Goal: Task Accomplishment & Management: Manage account settings

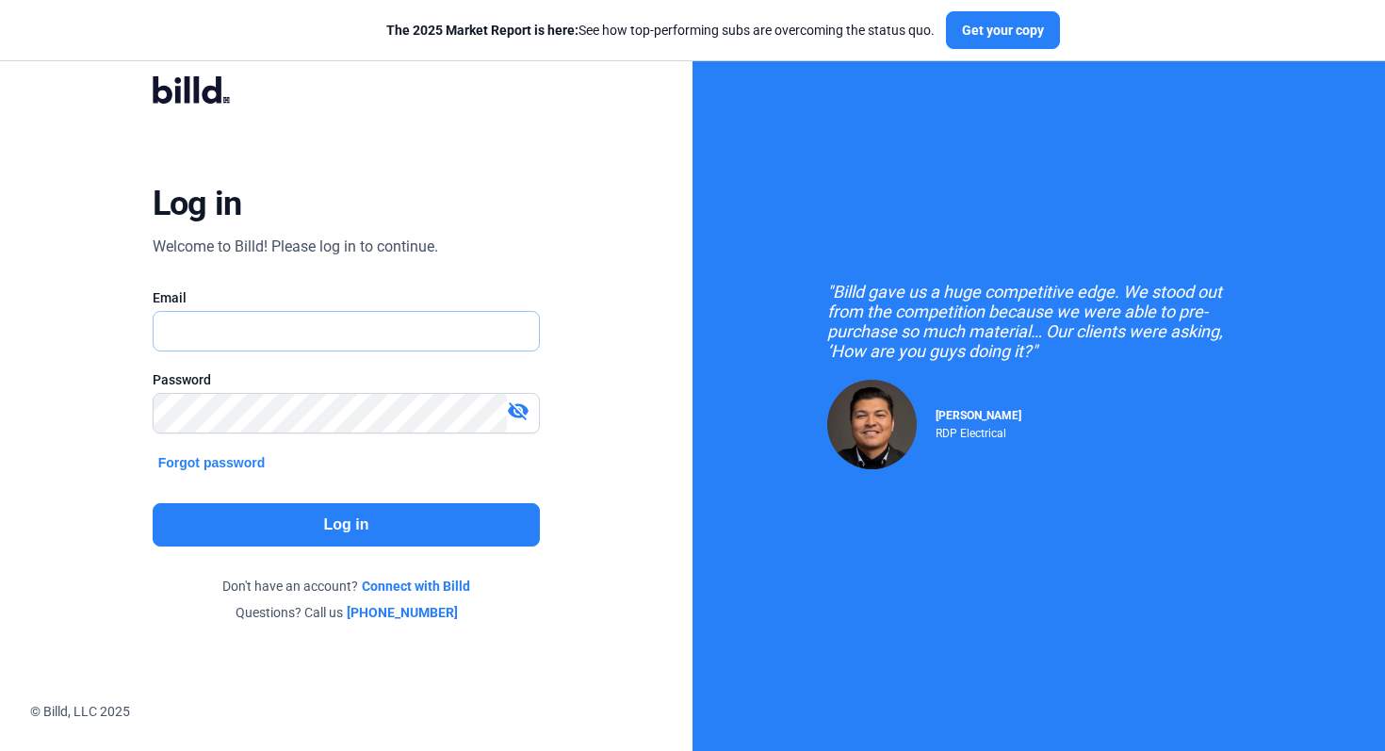
type input "[EMAIL_ADDRESS][DOMAIN_NAME]"
click at [410, 518] on button "Log in" at bounding box center [347, 524] width 388 height 43
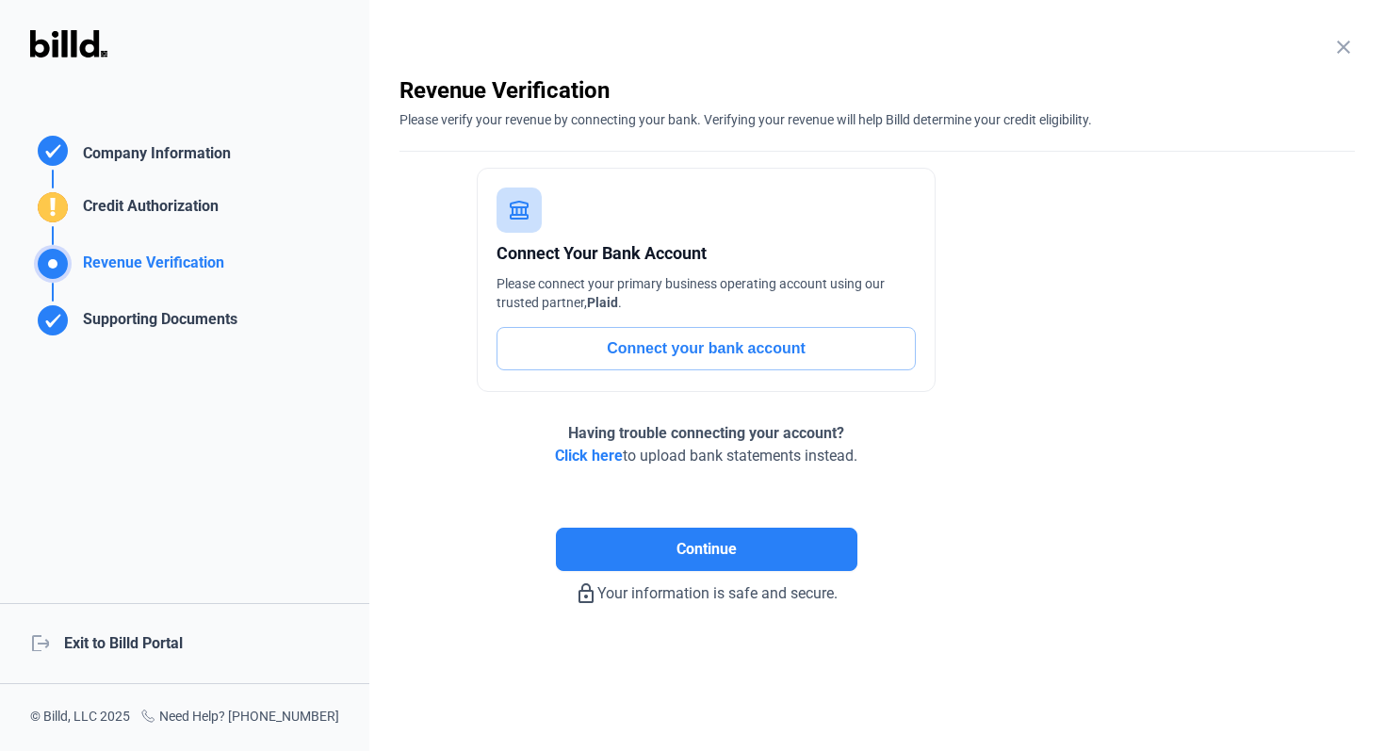
click at [147, 652] on div "logout Exit to Billd Portal" at bounding box center [184, 643] width 369 height 81
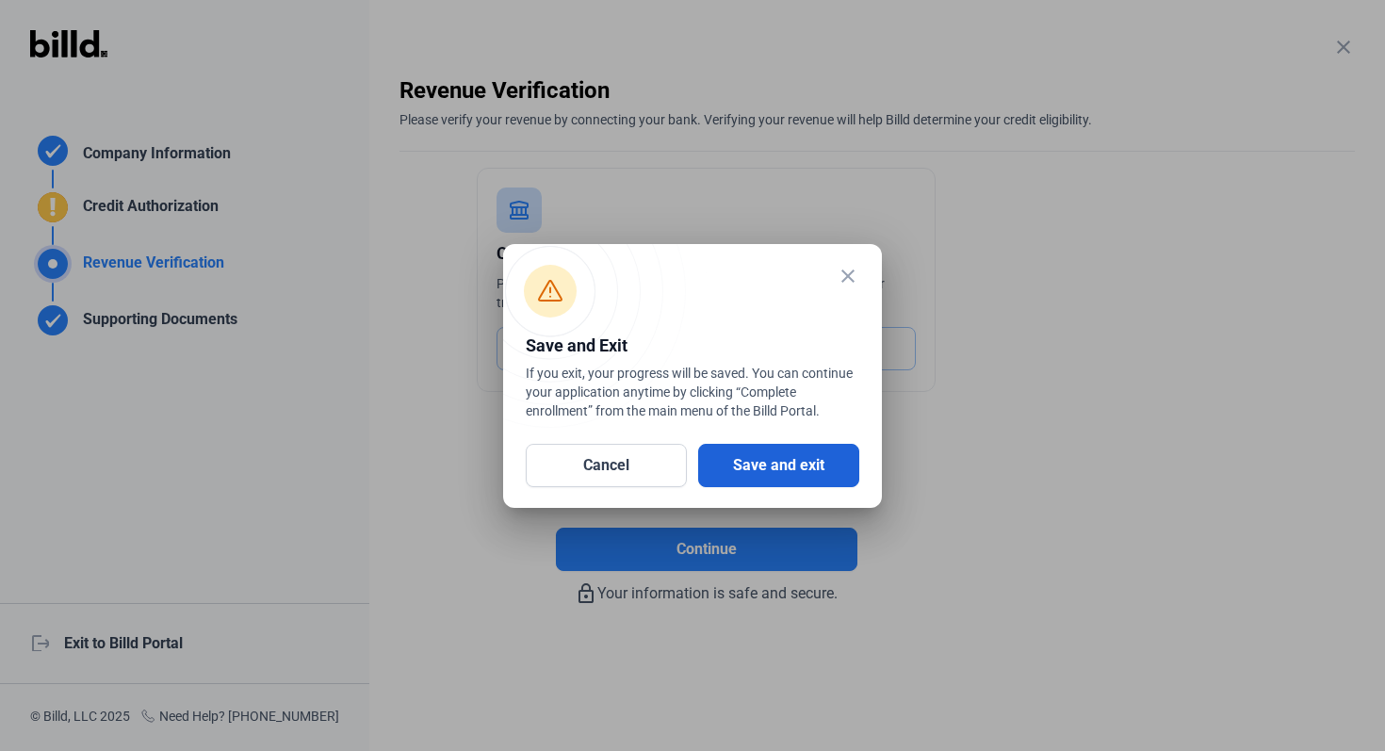
click at [817, 475] on button "Save and exit" at bounding box center [778, 465] width 161 height 43
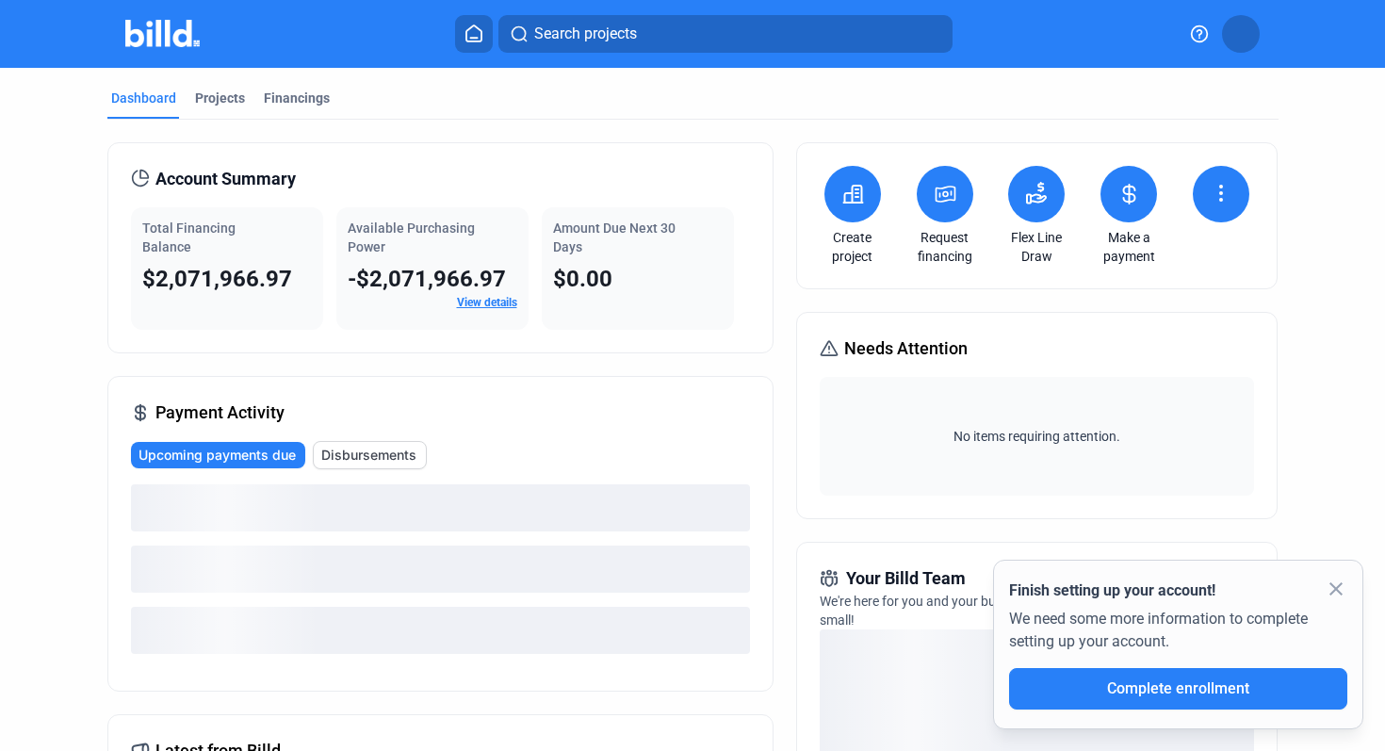
click at [1332, 585] on mat-icon "close" at bounding box center [1335, 588] width 23 height 23
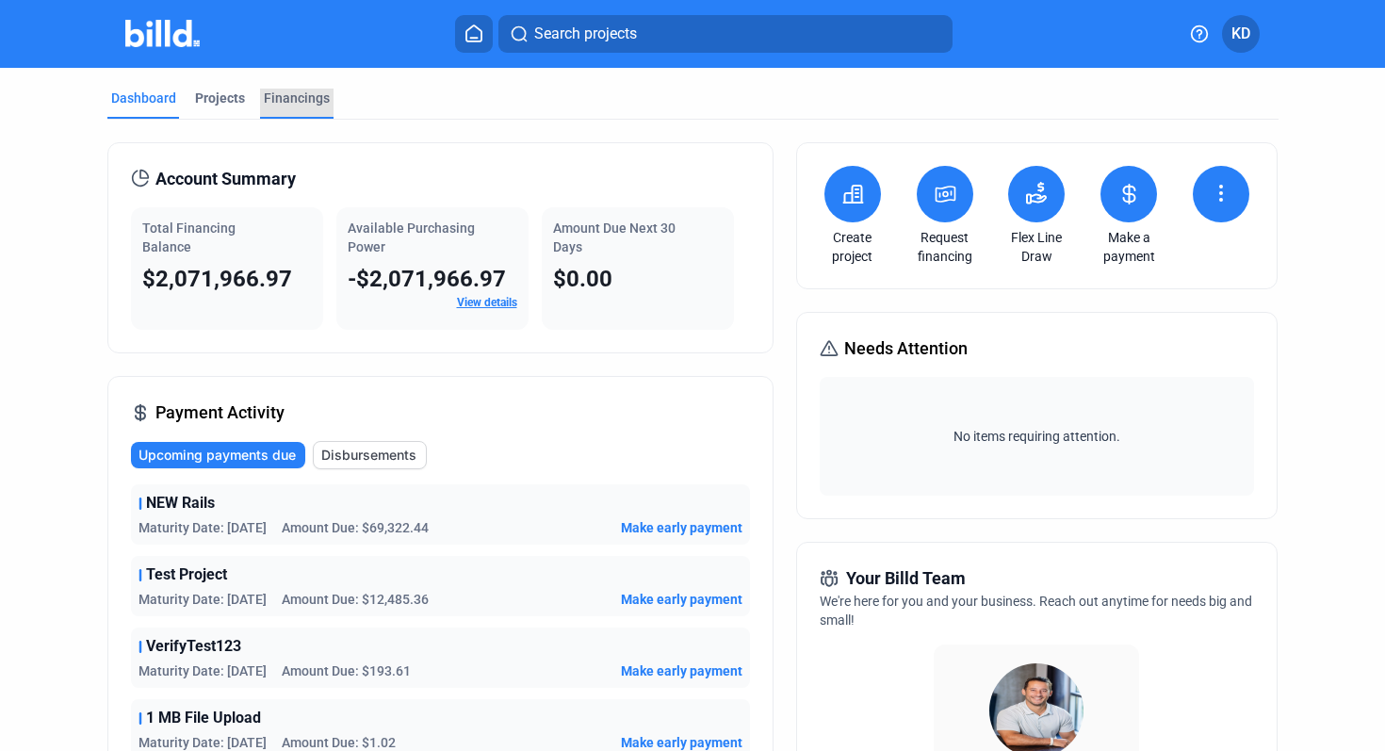
click at [312, 101] on div "Financings" at bounding box center [297, 98] width 66 height 19
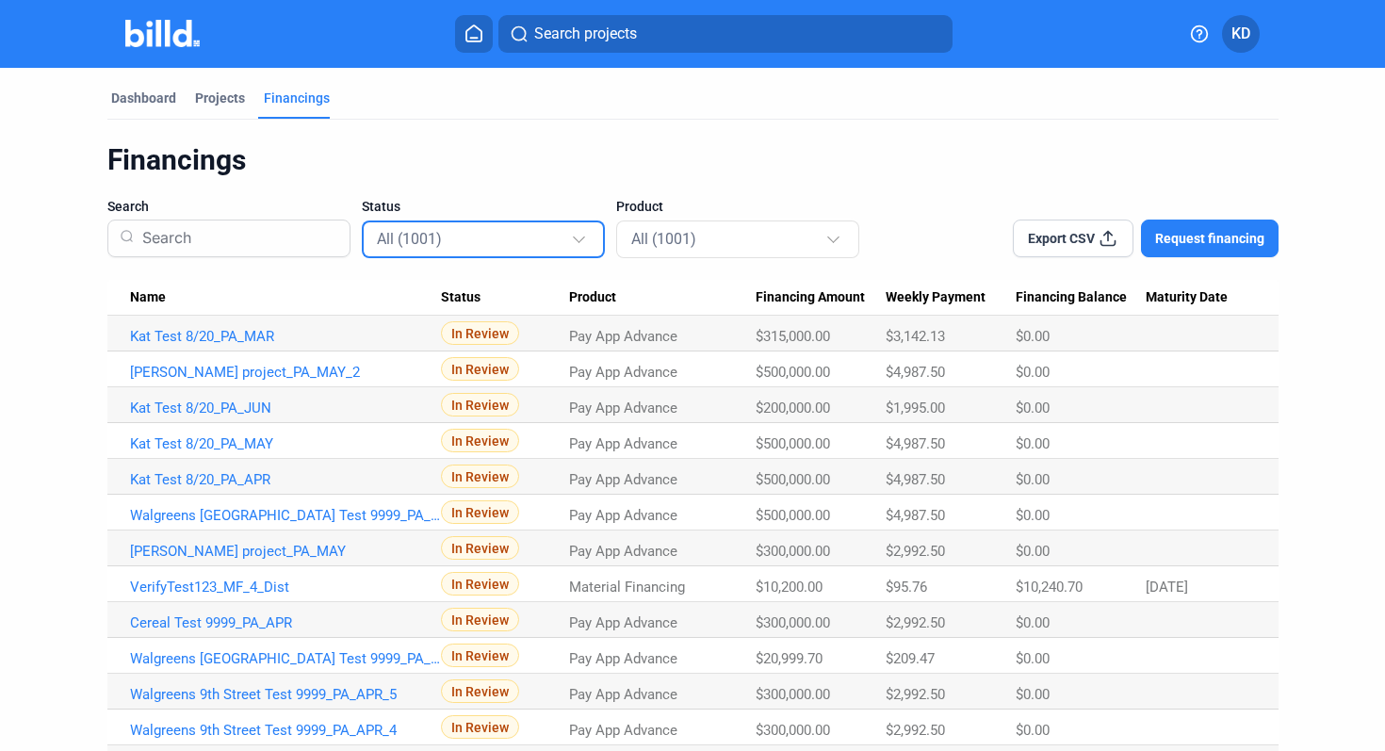
click at [479, 236] on div "All (1001)" at bounding box center [474, 238] width 194 height 24
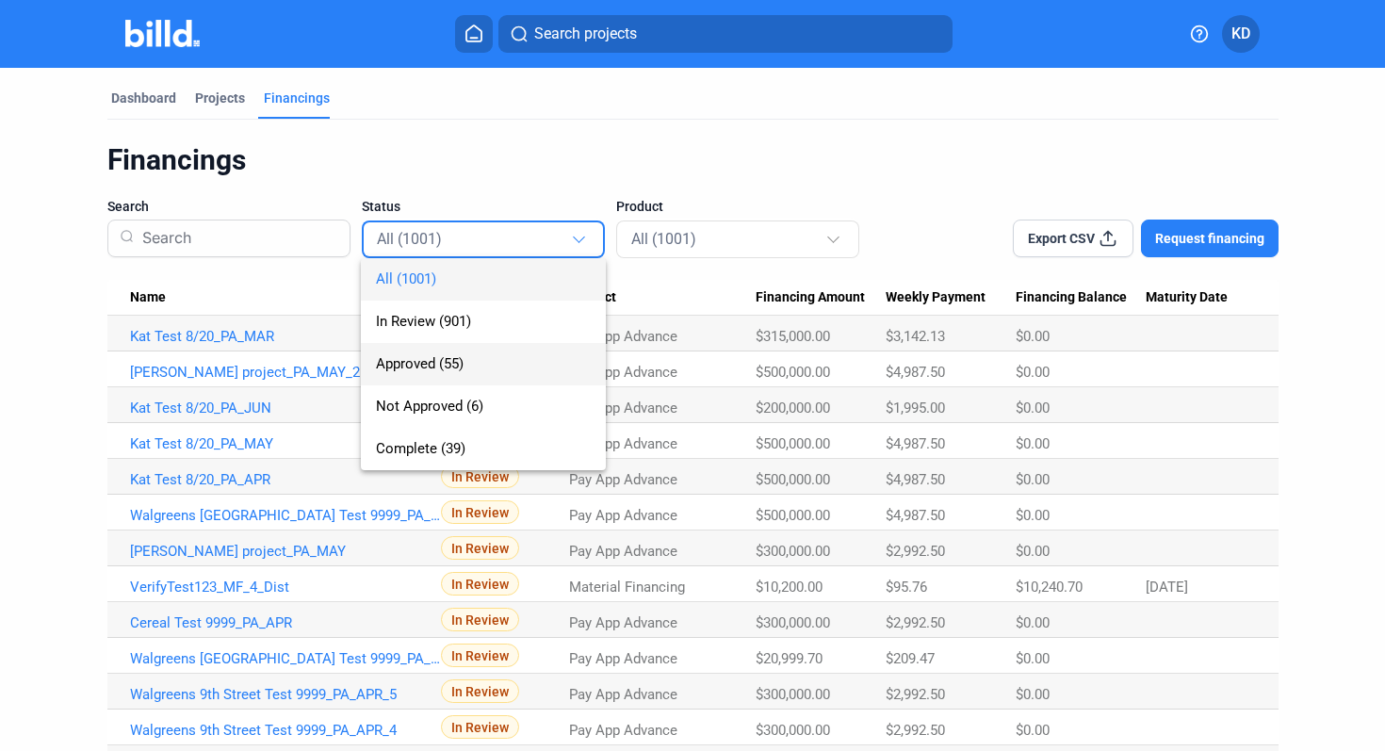
click at [480, 362] on span "Approved (55)" at bounding box center [483, 364] width 215 height 42
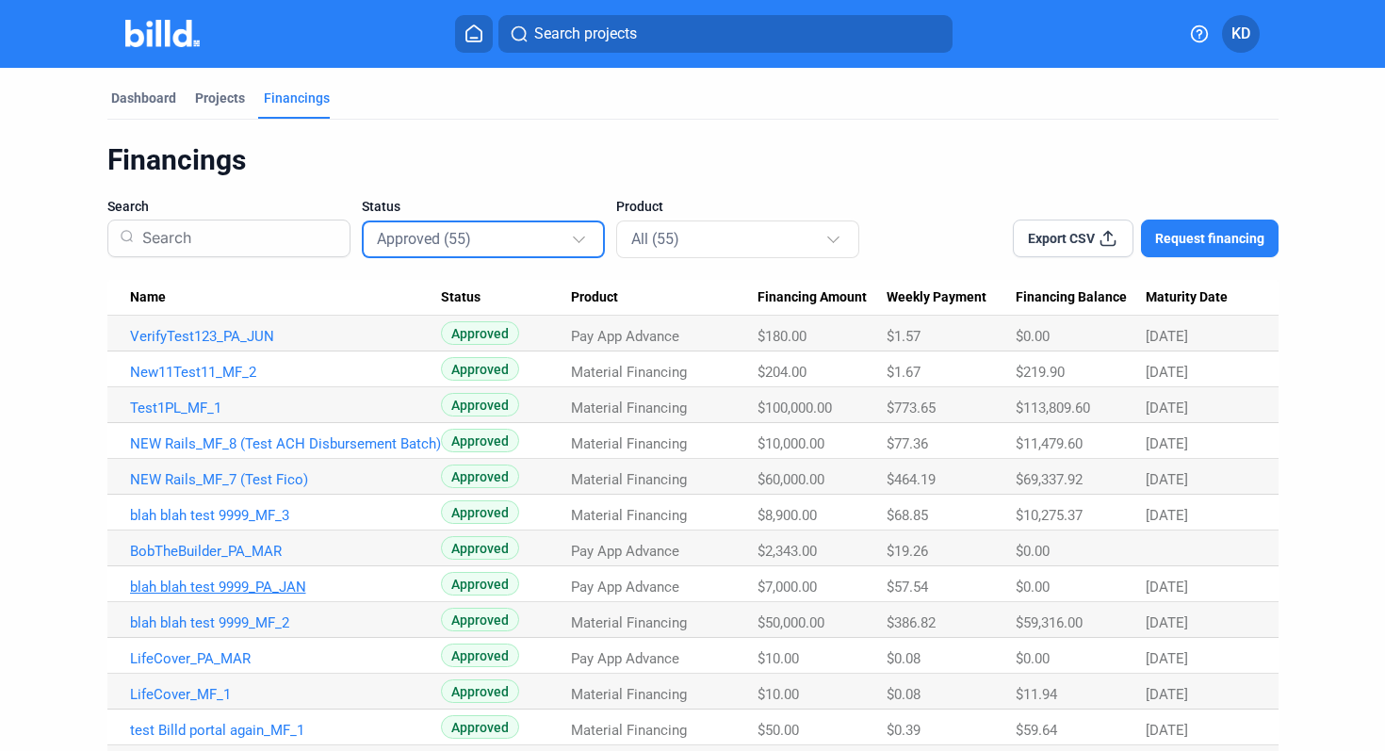
scroll to position [40, 0]
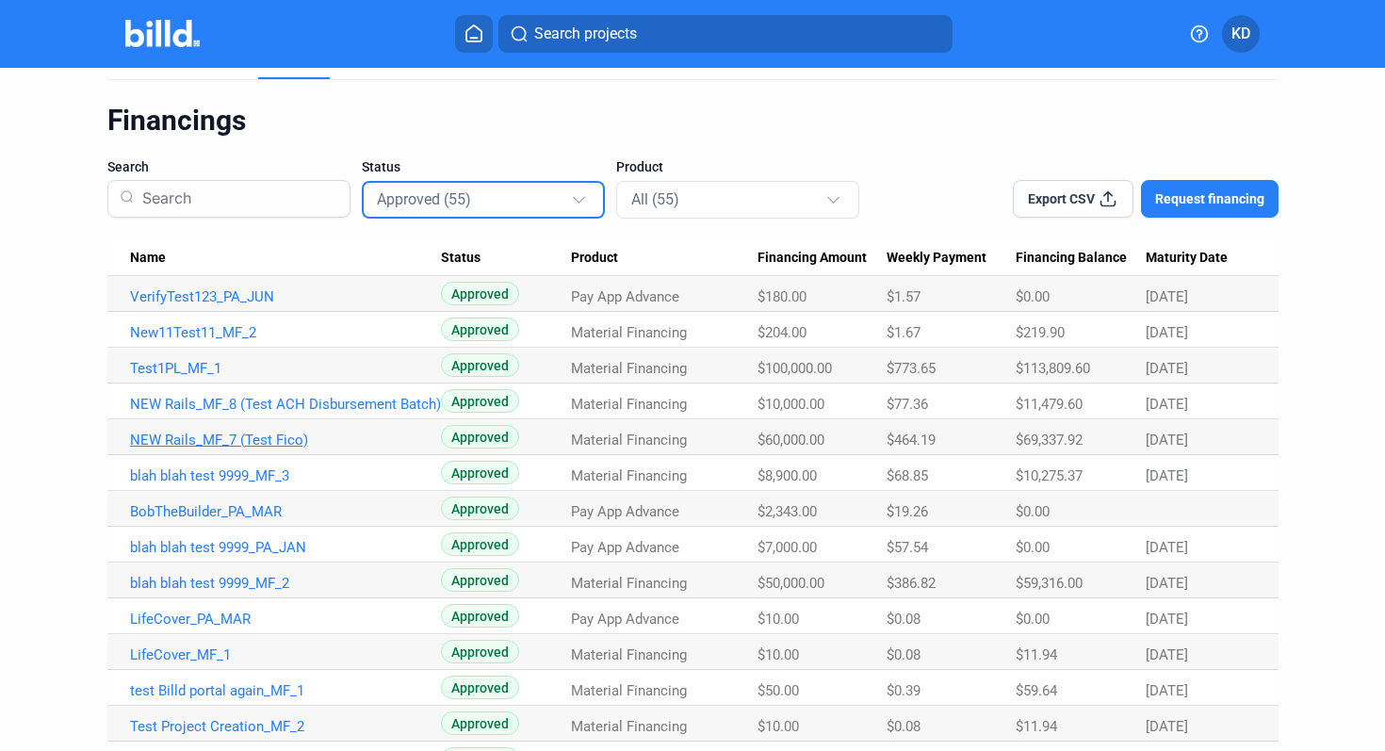
click at [281, 440] on link "NEW Rails_MF_7 (Test Fico)" at bounding box center [285, 439] width 311 height 17
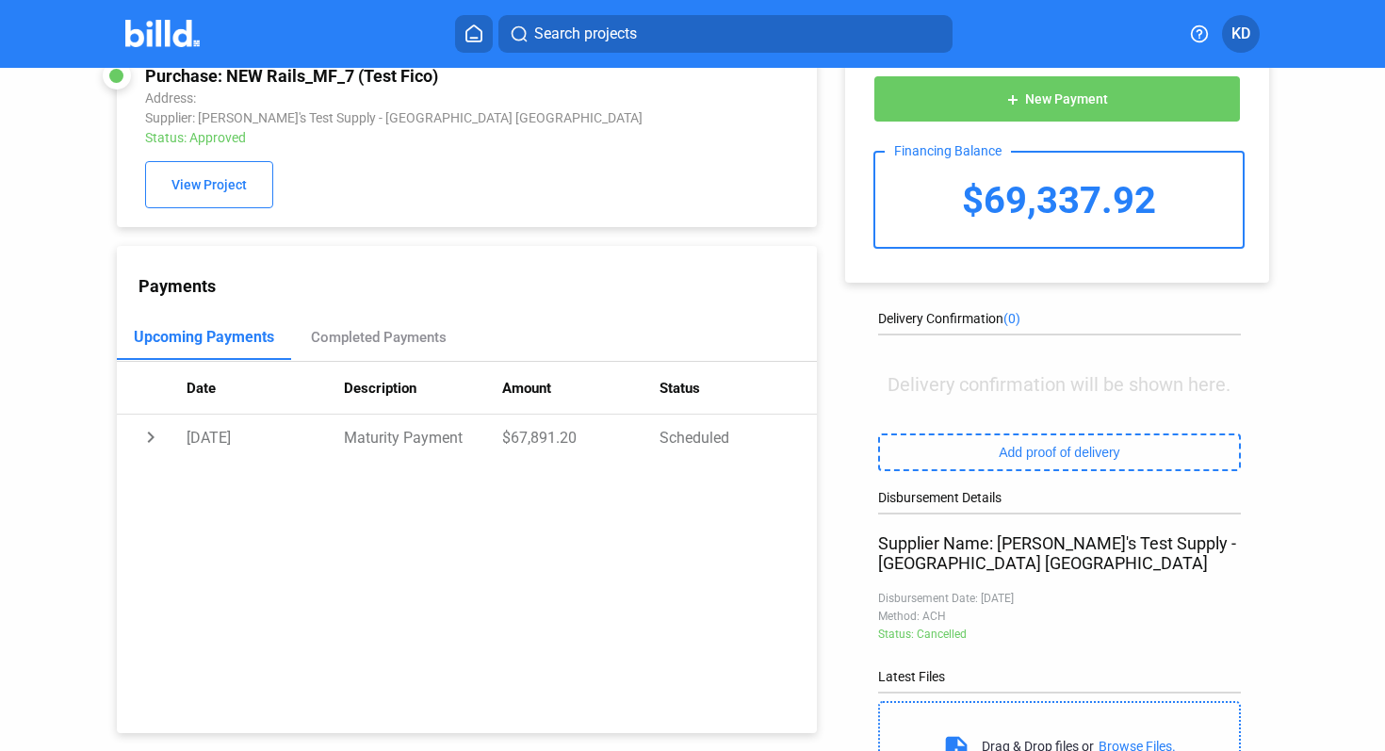
click at [1139, 105] on button "add New Payment" at bounding box center [1056, 98] width 366 height 47
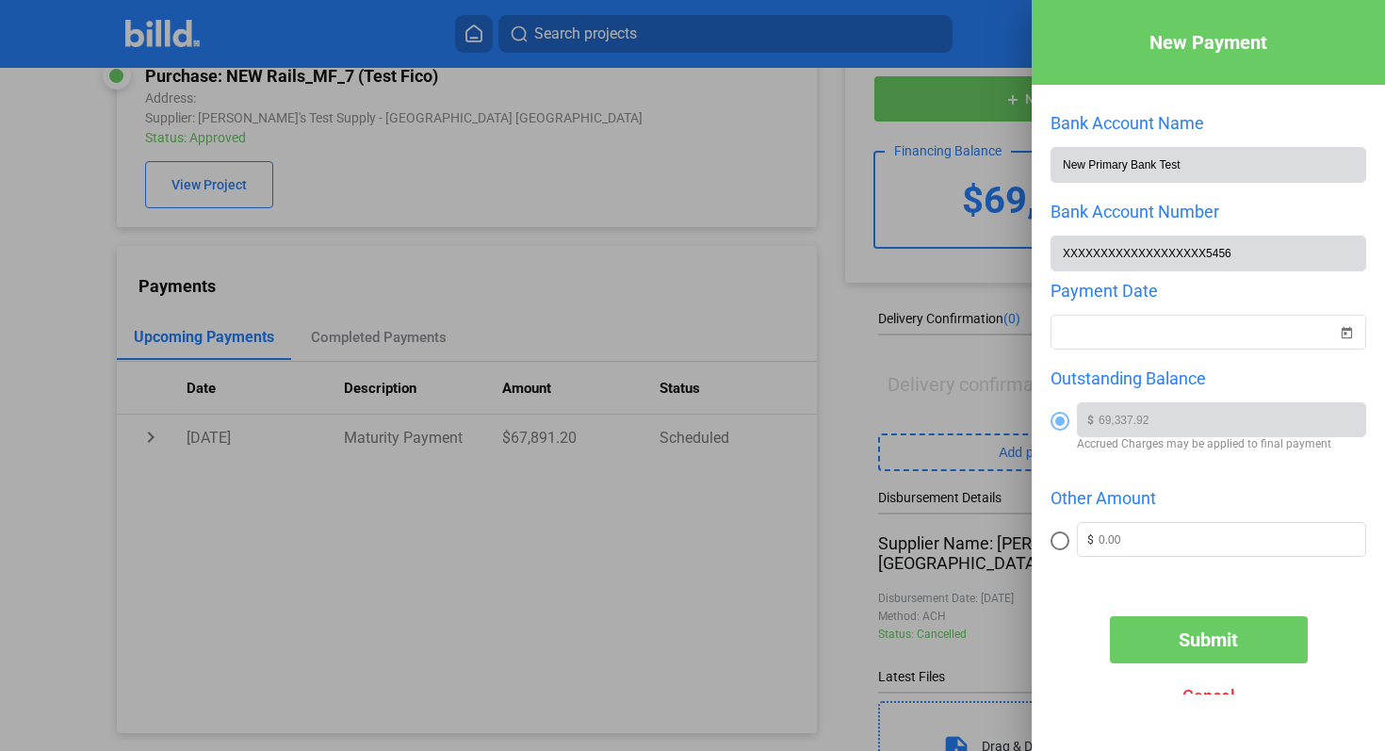
click at [1059, 540] on span at bounding box center [1059, 540] width 19 height 19
click at [1059, 540] on input "radio" at bounding box center [1059, 540] width 19 height 19
radio input "true"
click at [1058, 425] on span at bounding box center [1059, 421] width 19 height 19
click at [1058, 425] on input "radio" at bounding box center [1059, 421] width 19 height 19
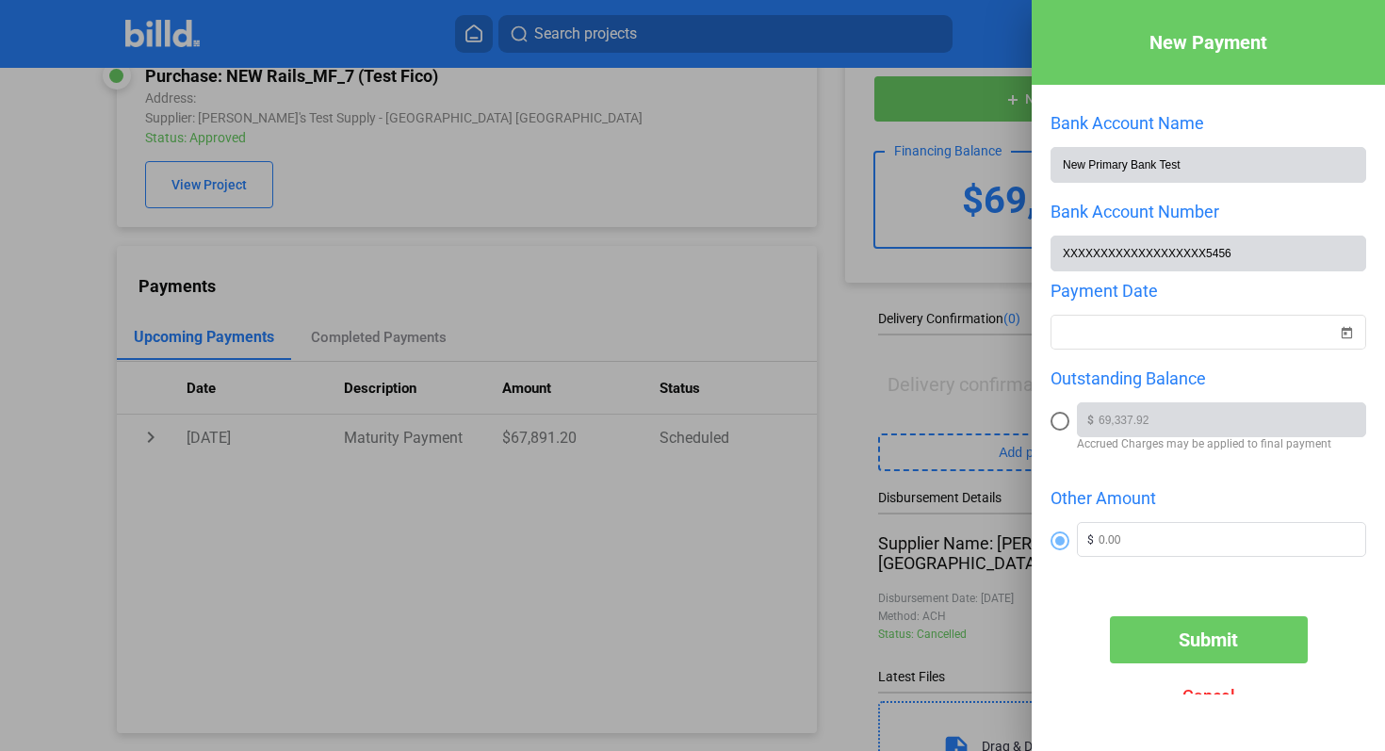
radio input "true"
click at [1222, 544] on input "text" at bounding box center [1231, 537] width 267 height 28
type input "80,000"
click at [1129, 563] on div at bounding box center [1208, 569] width 316 height 19
click at [1054, 536] on span at bounding box center [1059, 540] width 19 height 19
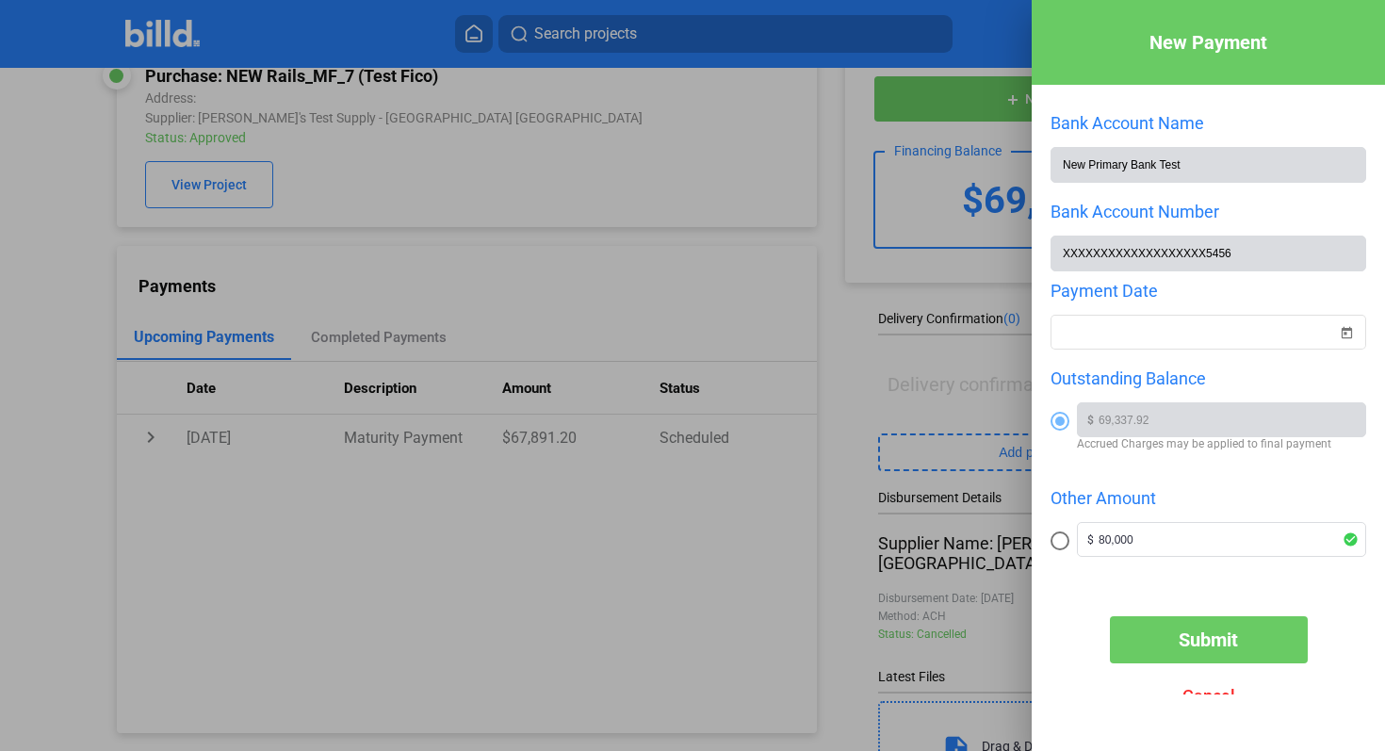
click at [1054, 536] on input "radio" at bounding box center [1059, 540] width 19 height 19
radio input "true"
click at [638, 604] on div at bounding box center [692, 375] width 1385 height 751
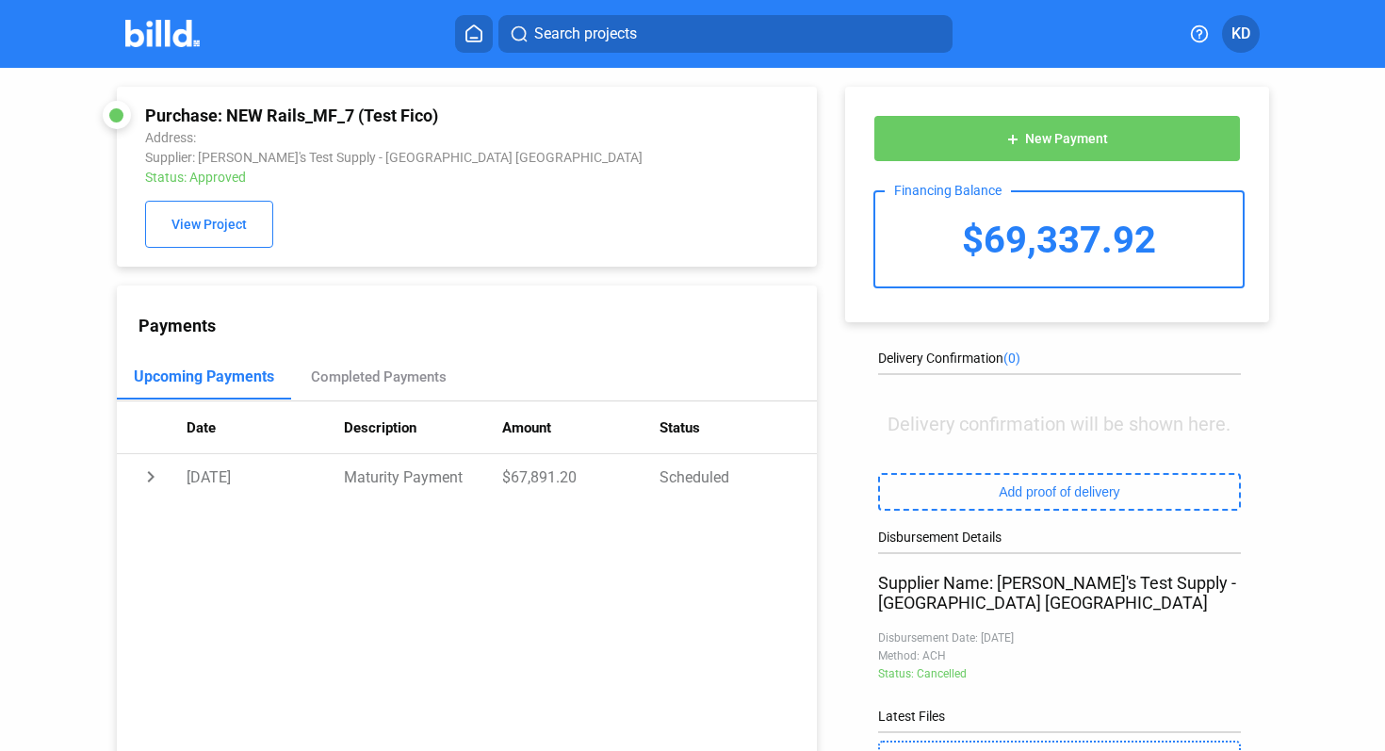
click at [481, 32] on icon at bounding box center [473, 33] width 15 height 16
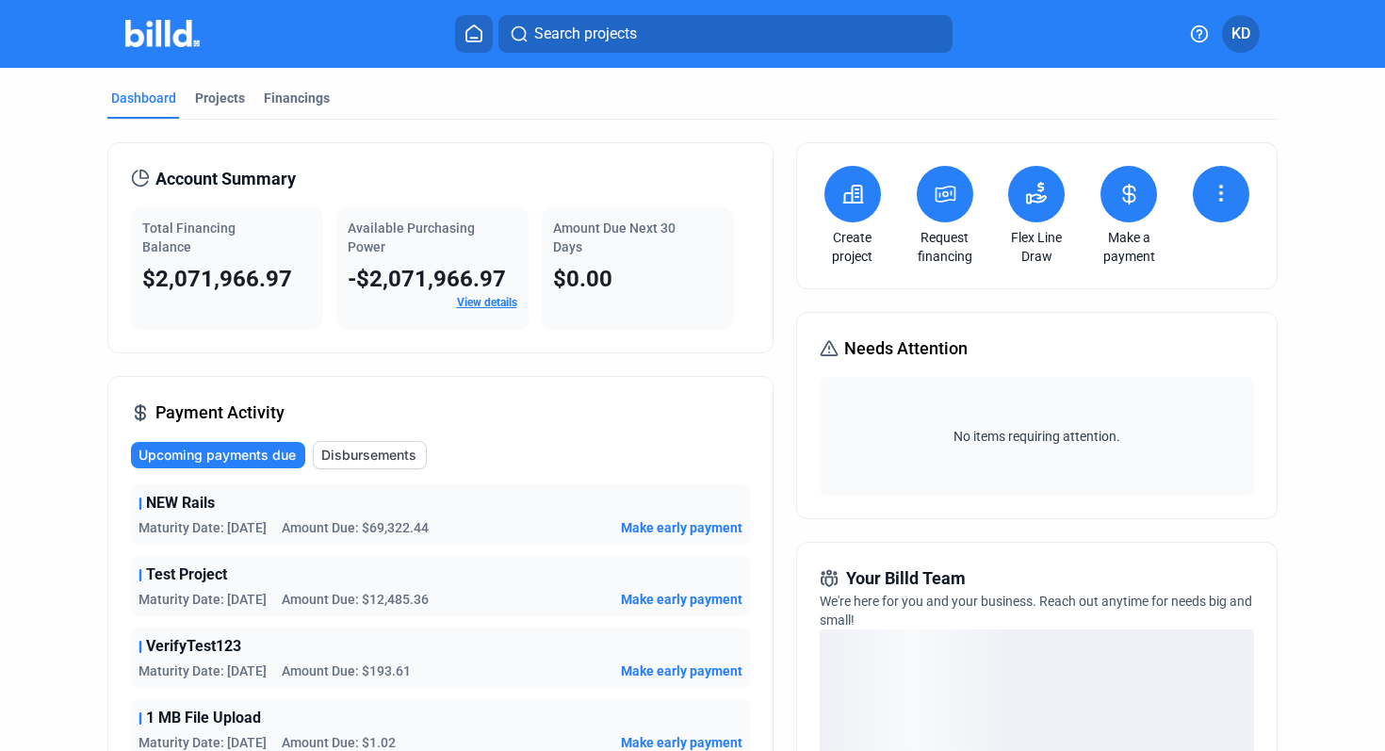
click at [1241, 28] on span "KD" at bounding box center [1240, 34] width 19 height 23
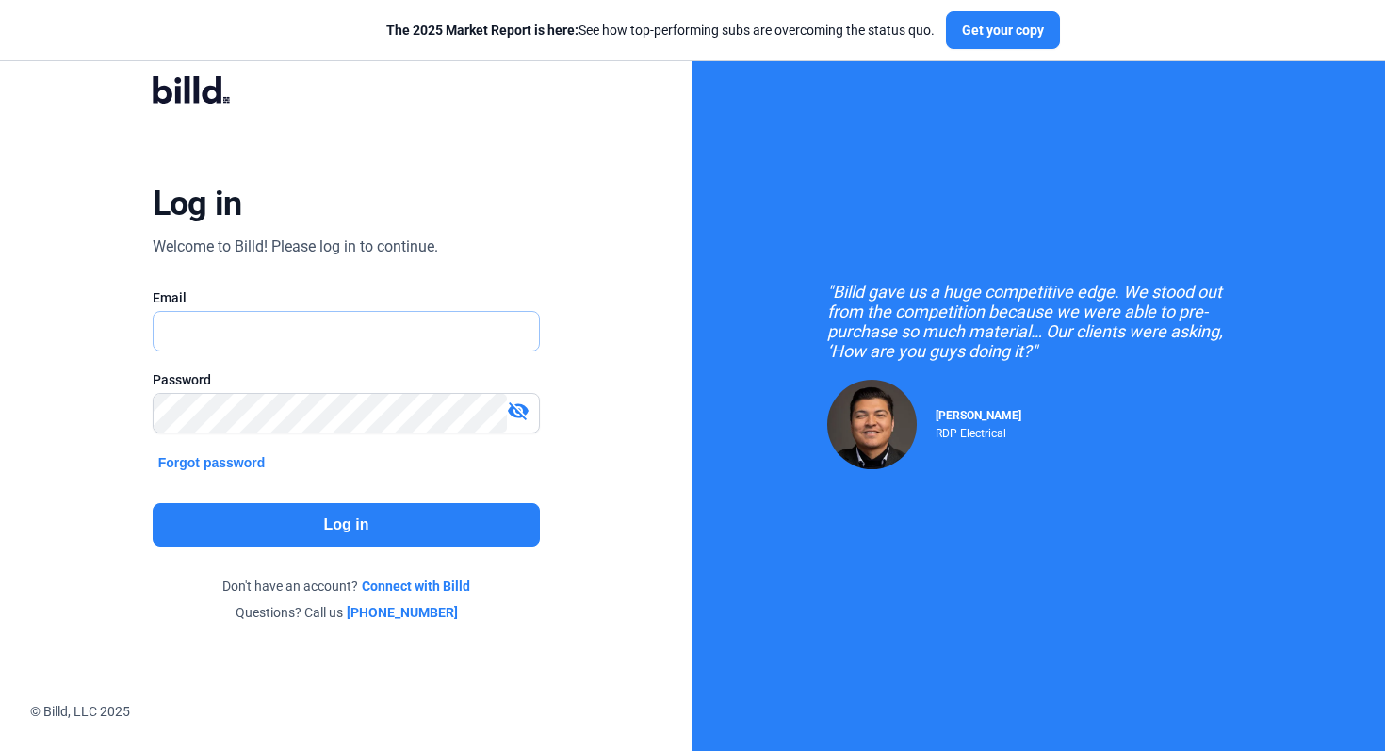
type input "[EMAIL_ADDRESS][DOMAIN_NAME]"
click at [398, 514] on button "Log in" at bounding box center [347, 524] width 388 height 43
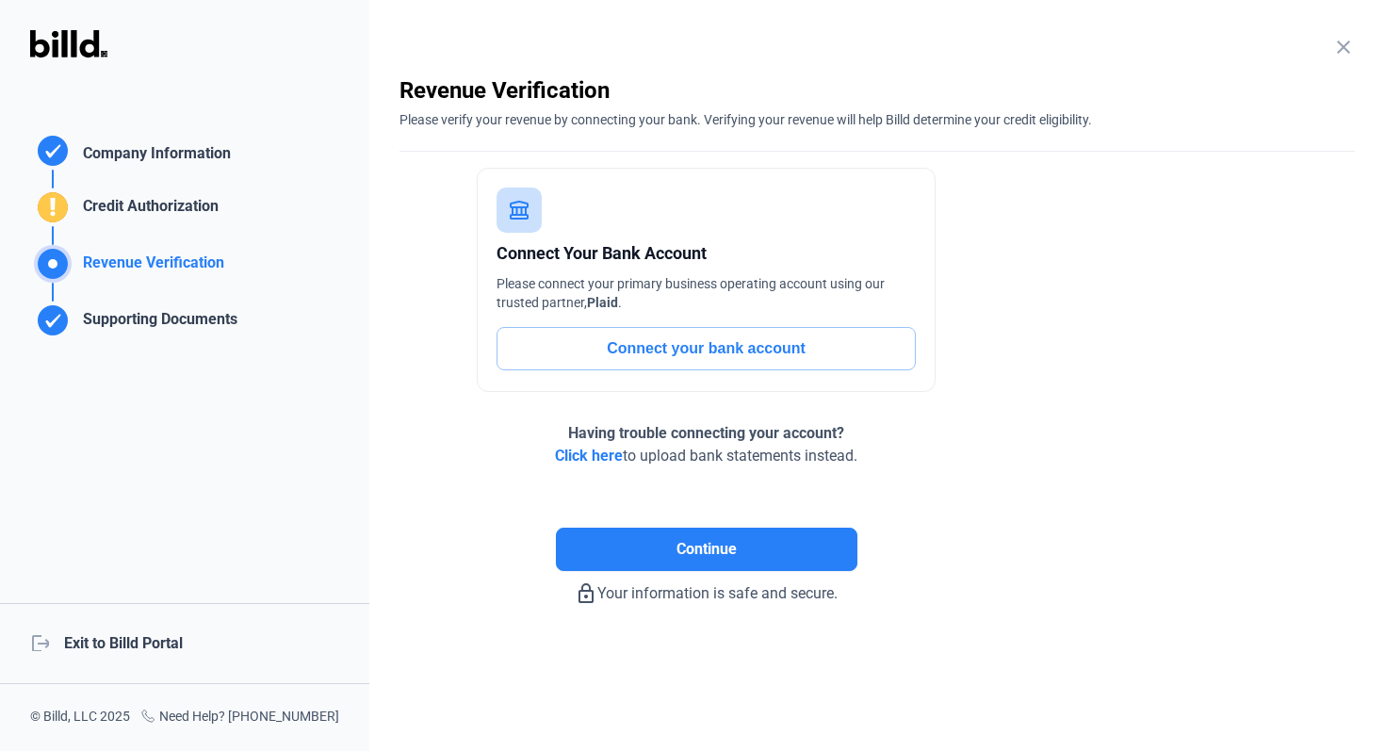
click at [170, 648] on div "logout Exit to Billd Portal" at bounding box center [184, 643] width 369 height 81
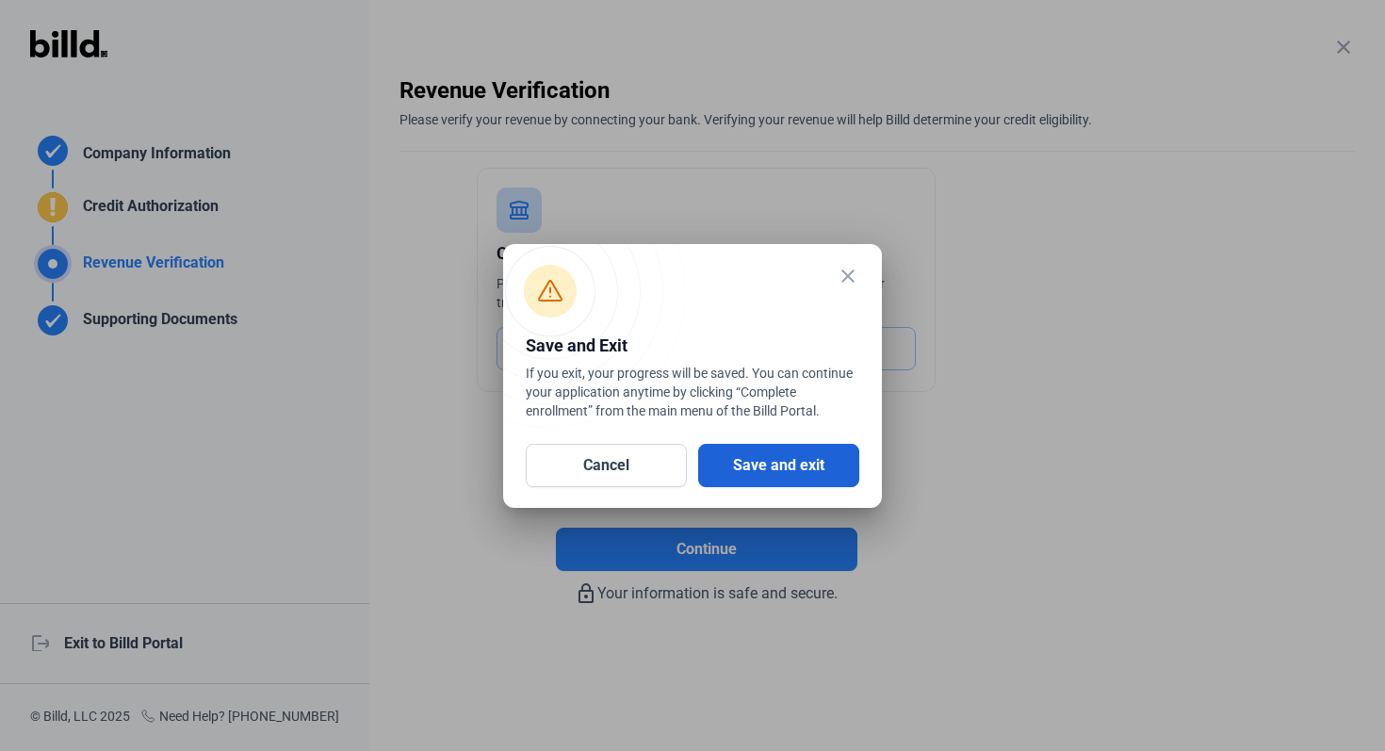
click at [787, 476] on button "Save and exit" at bounding box center [778, 465] width 161 height 43
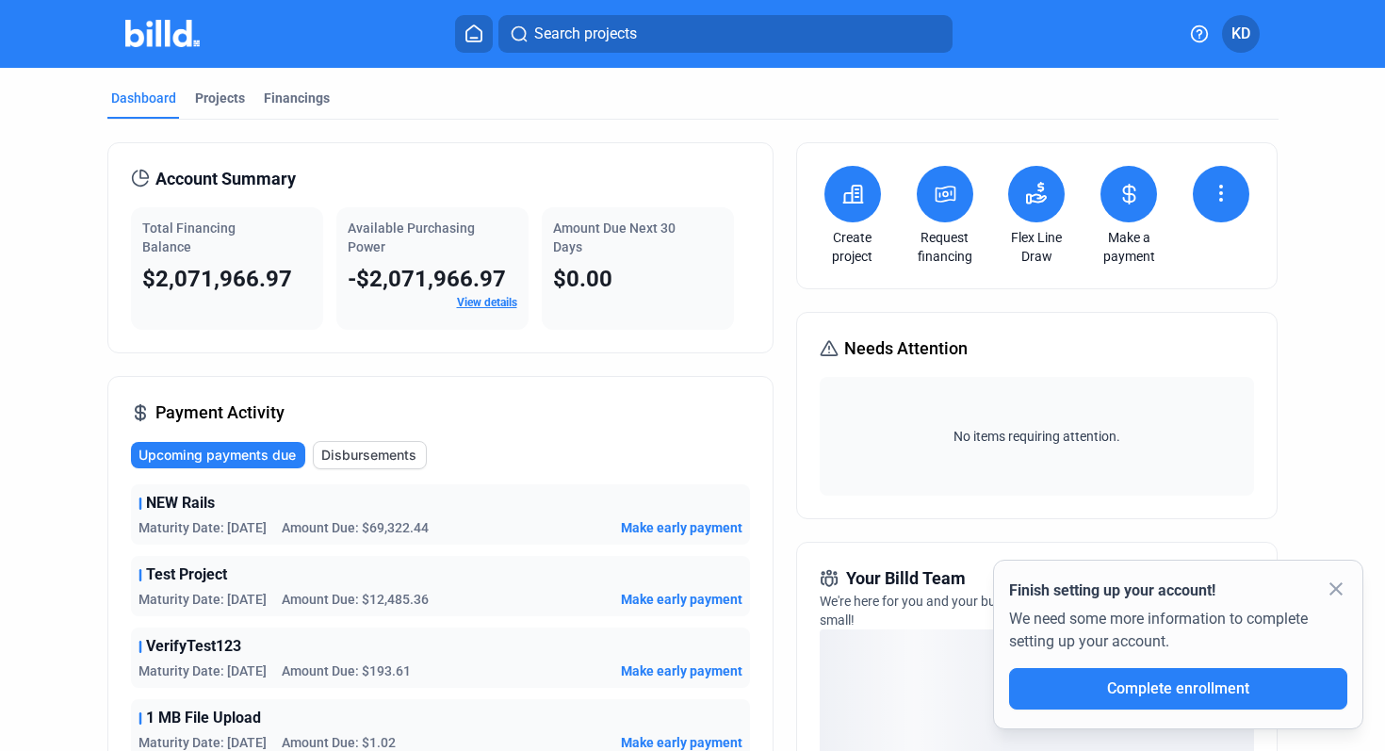
click at [1337, 589] on mat-icon "close" at bounding box center [1335, 588] width 23 height 23
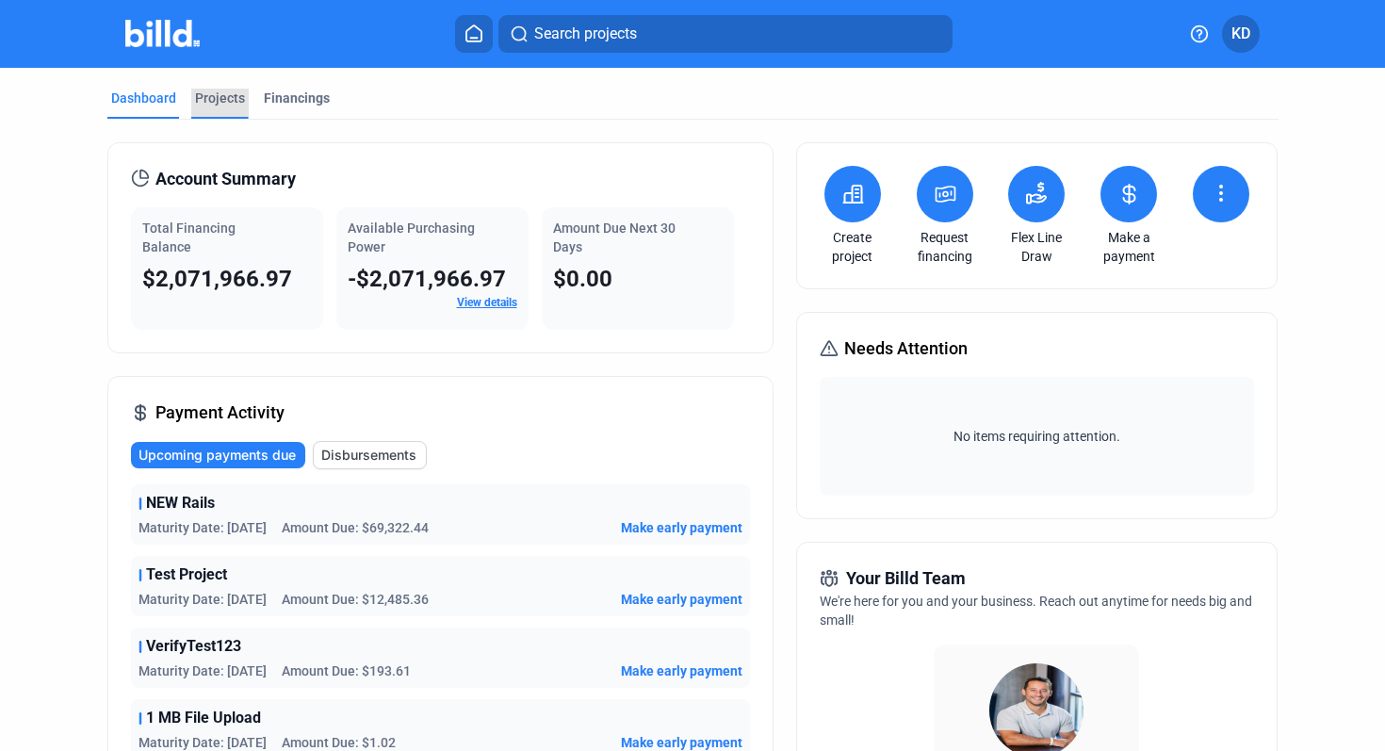
click at [220, 100] on div "Projects" at bounding box center [220, 98] width 50 height 19
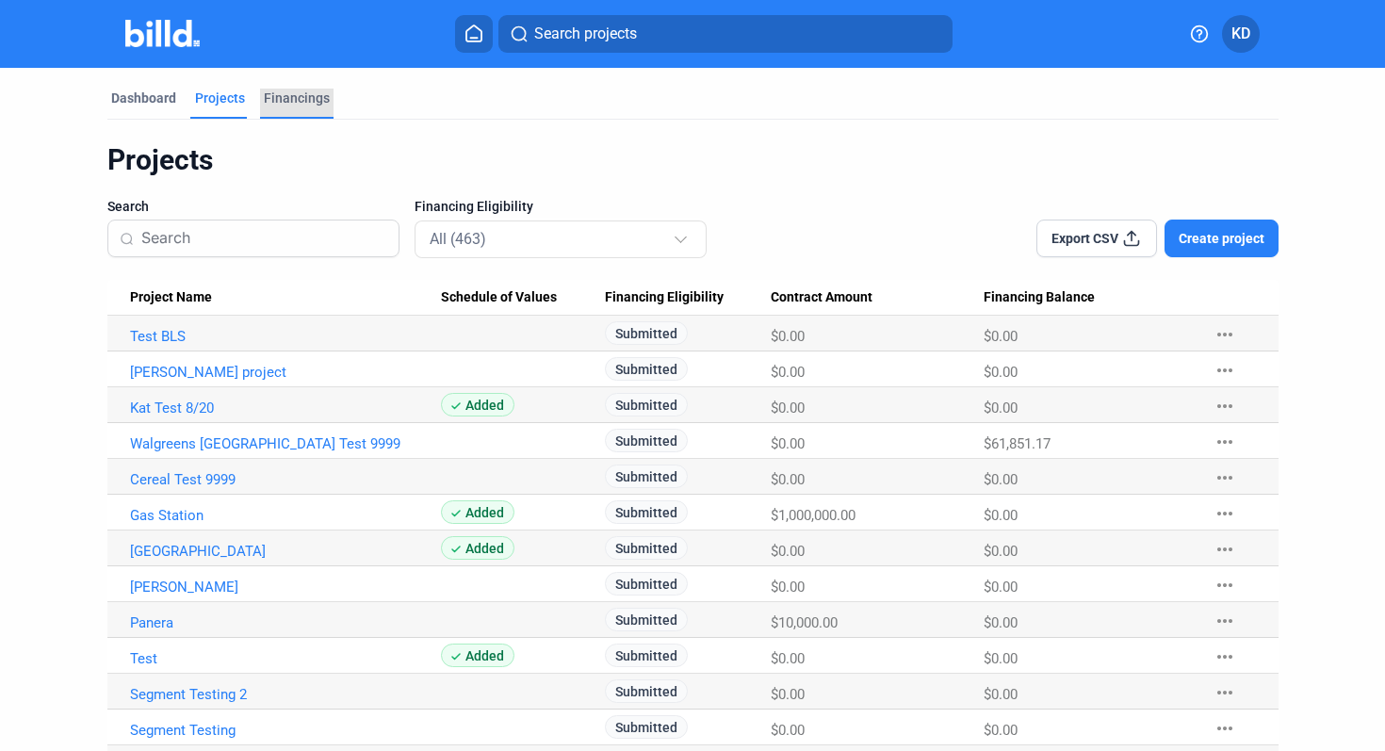
click at [300, 105] on div "Financings" at bounding box center [297, 98] width 66 height 19
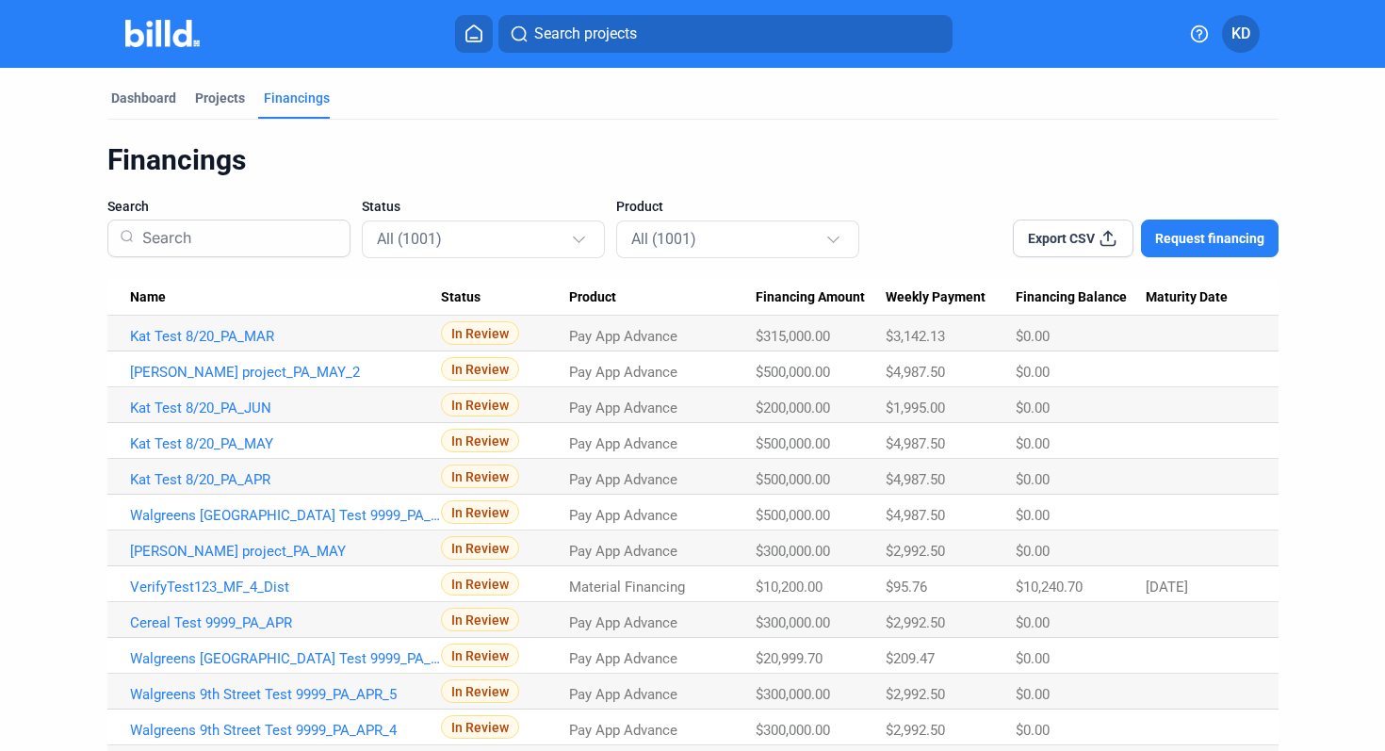
click at [493, 30] on button at bounding box center [474, 34] width 38 height 38
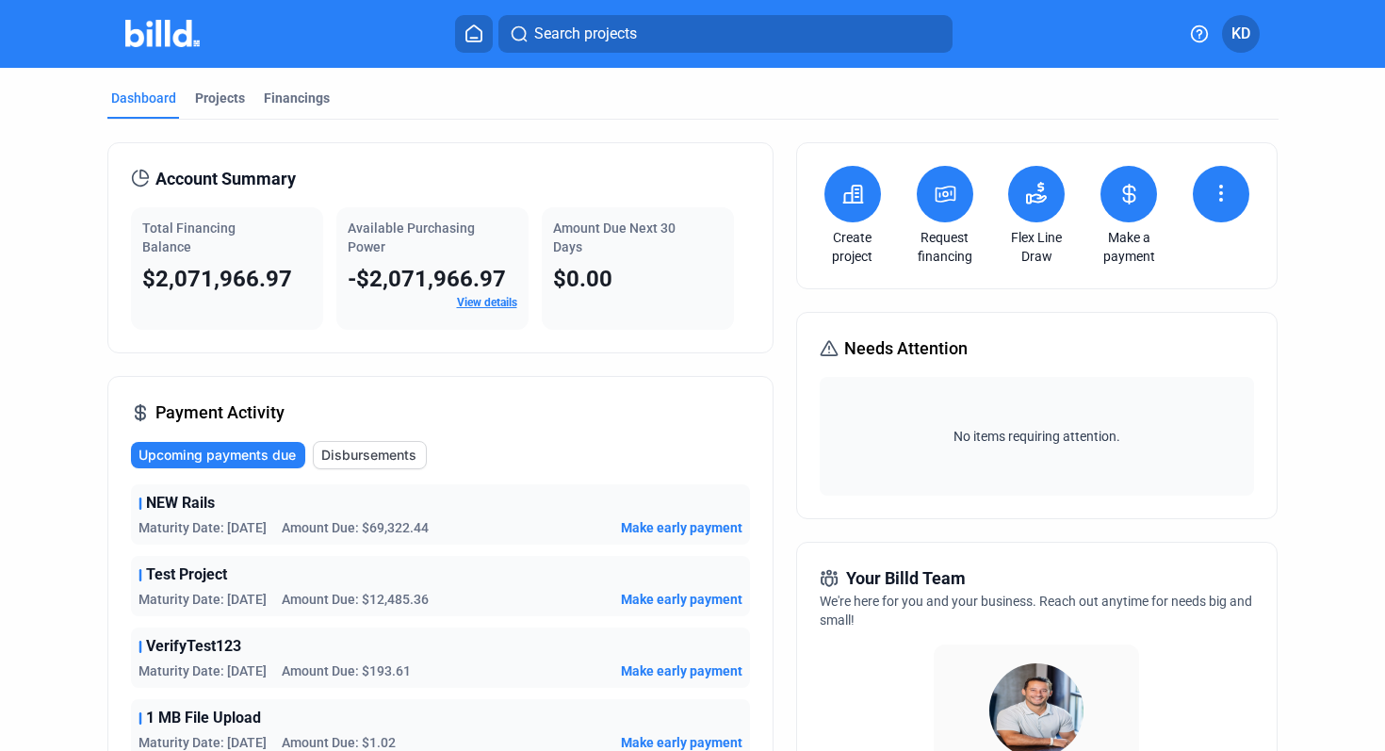
click at [938, 201] on icon at bounding box center [944, 194] width 19 height 15
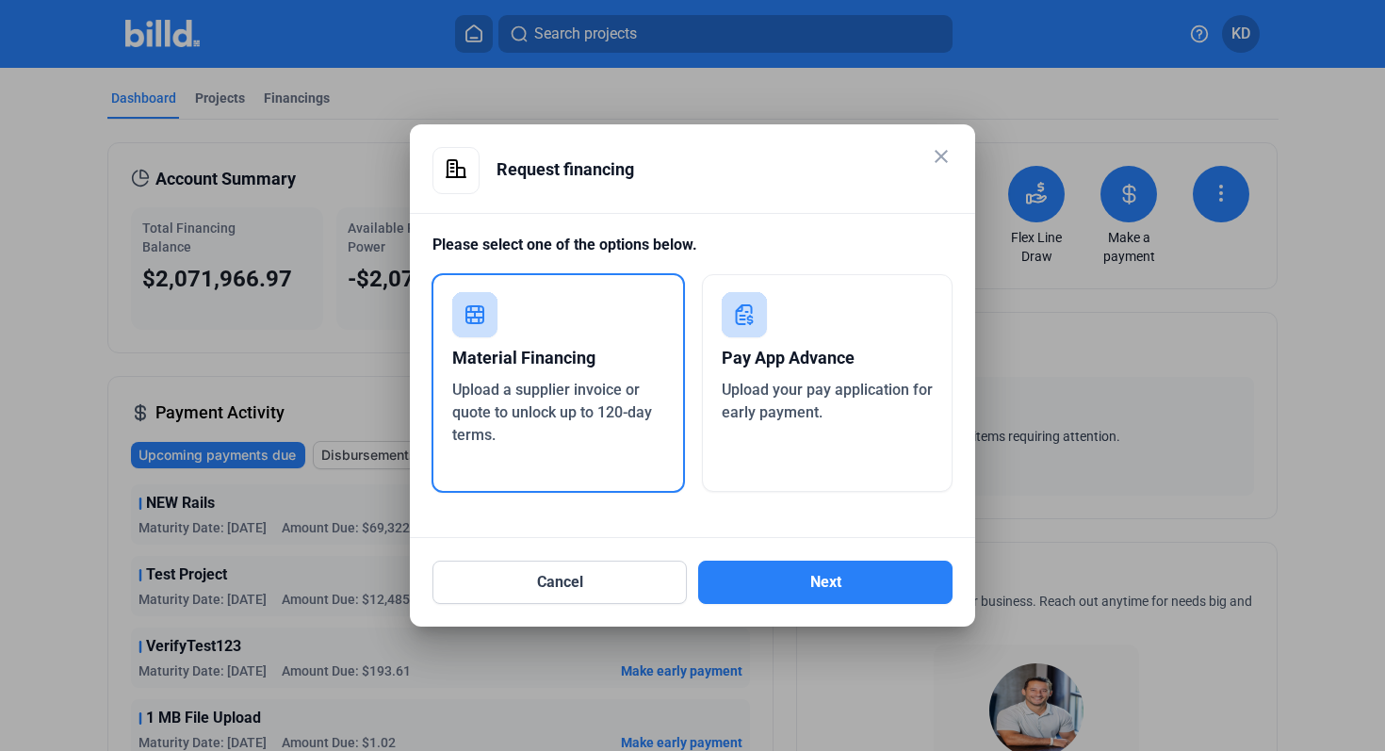
click at [883, 430] on div "Pay App Advance Upload your pay application for early payment." at bounding box center [828, 383] width 252 height 218
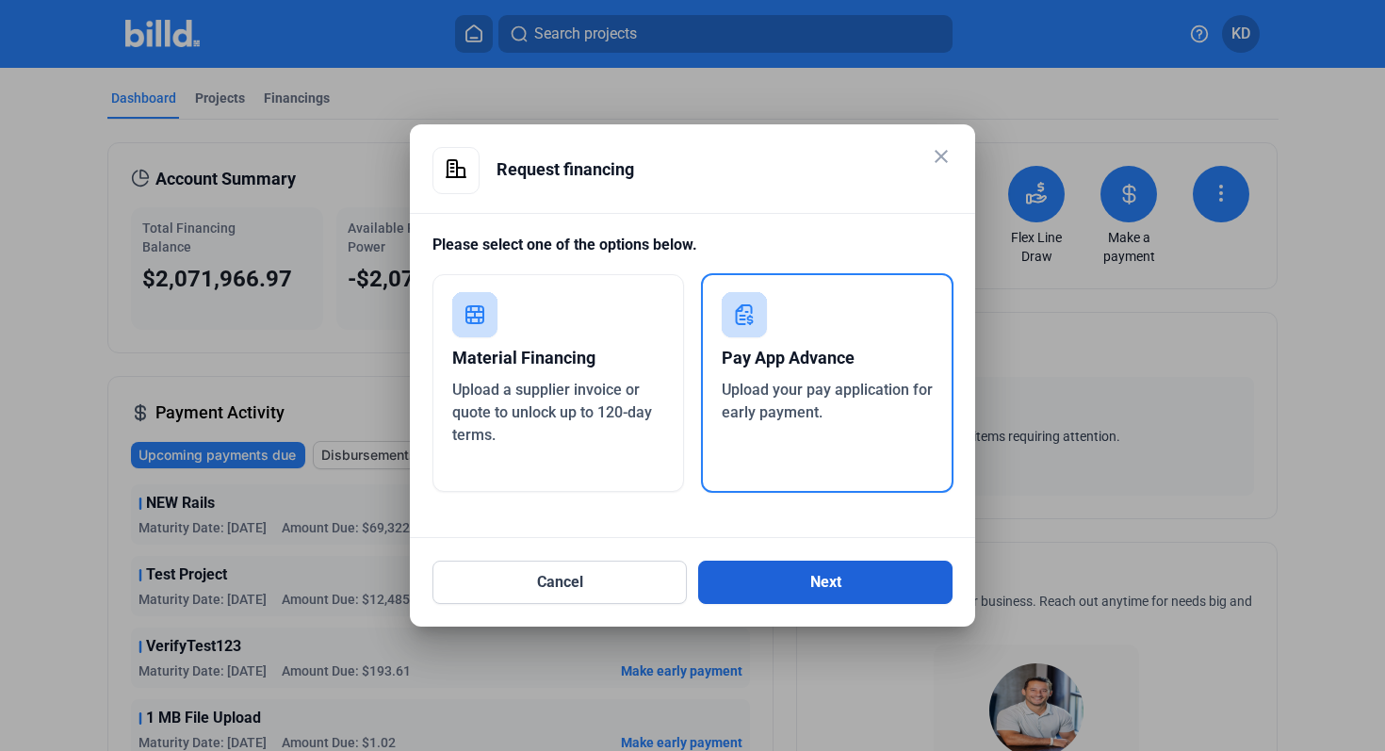
click at [850, 592] on button "Next" at bounding box center [825, 581] width 254 height 43
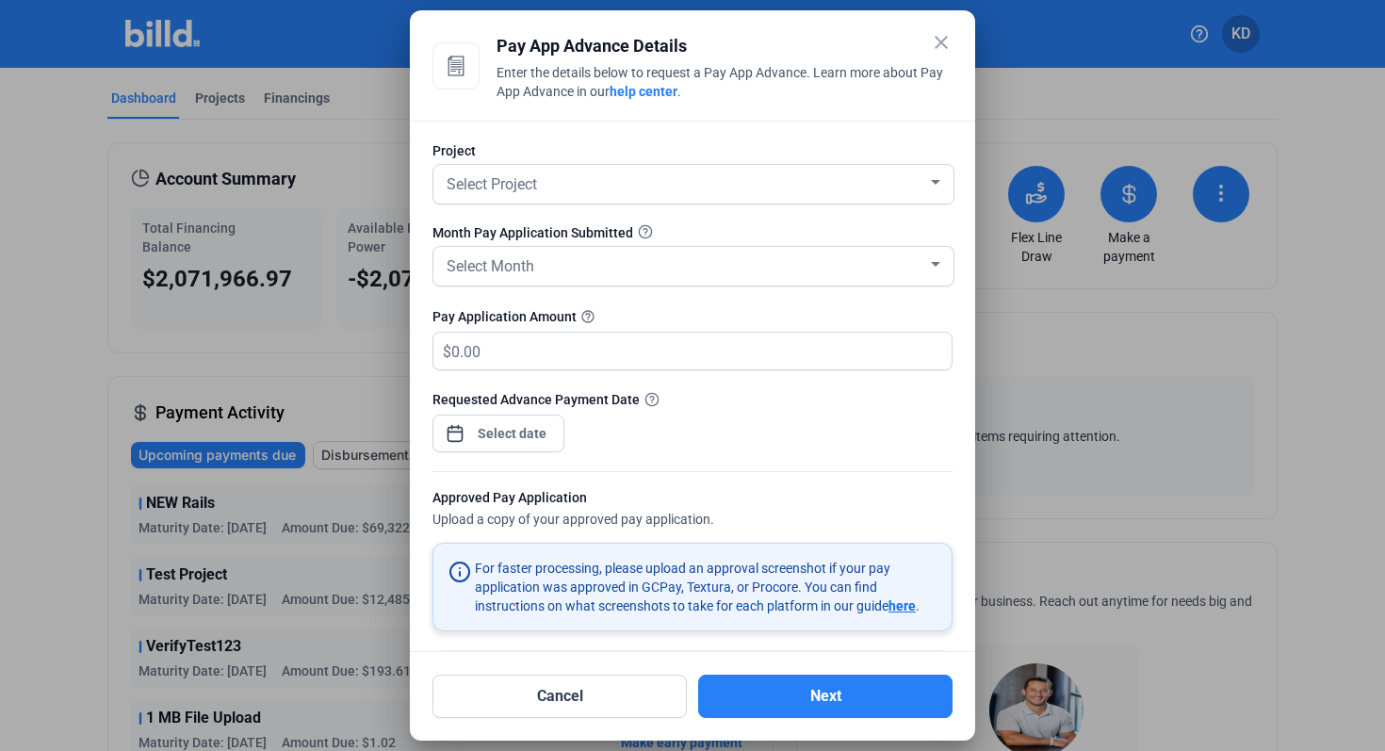
click at [945, 37] on mat-icon "close" at bounding box center [941, 42] width 23 height 23
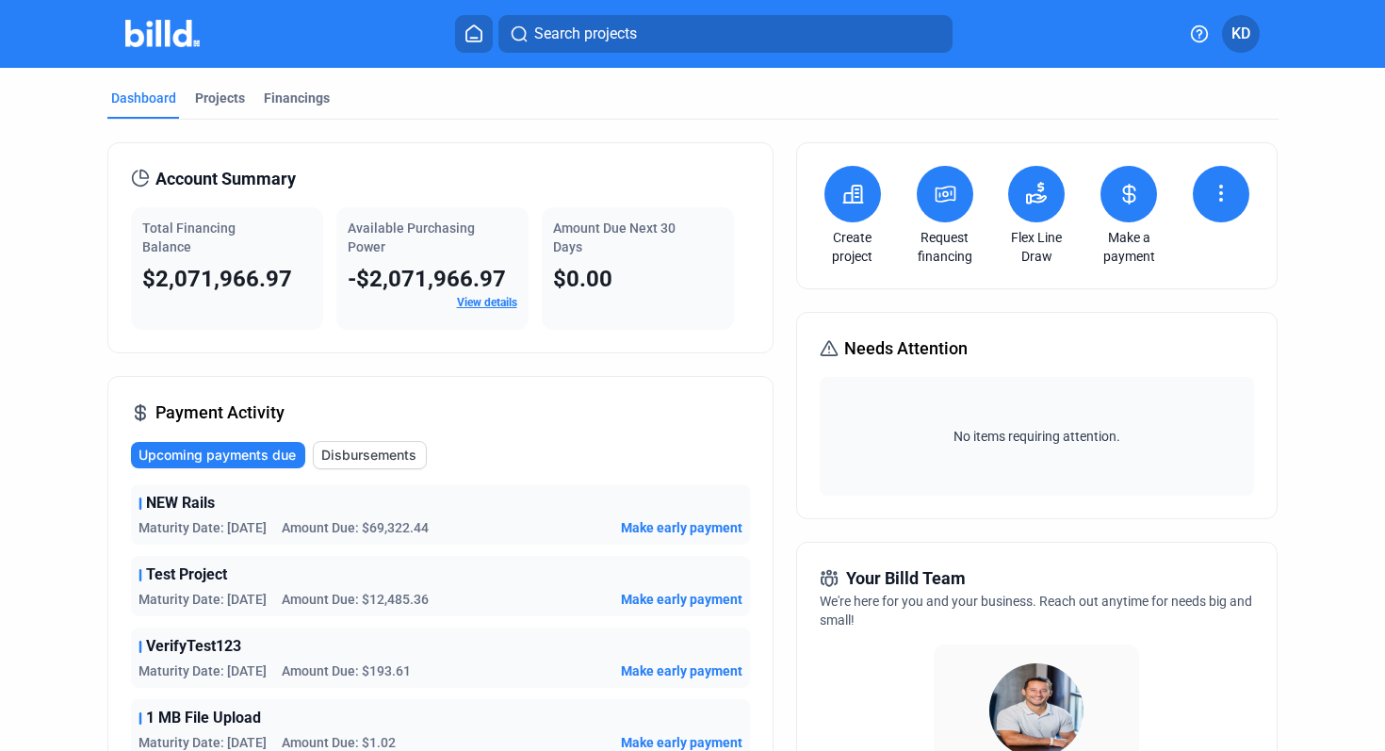
click at [1124, 202] on icon at bounding box center [1129, 194] width 11 height 19
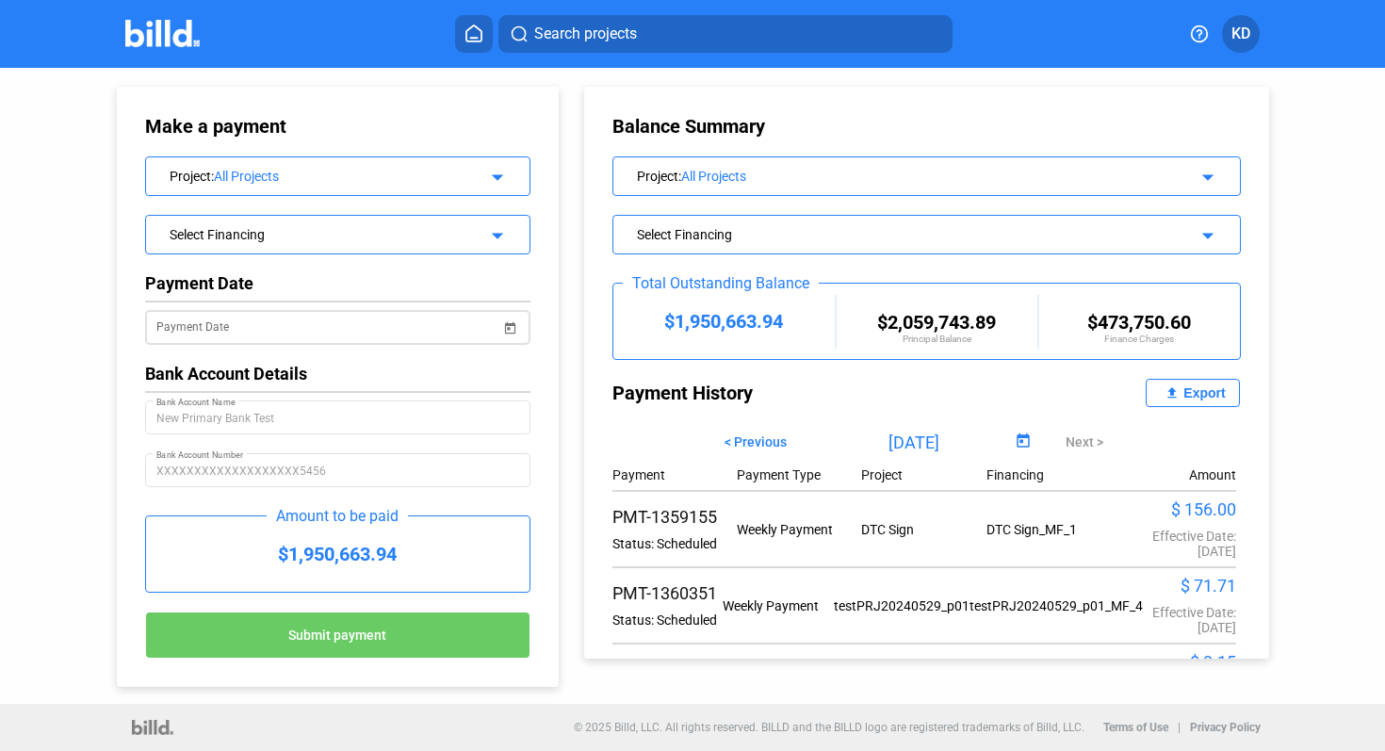
click at [461, 316] on div "Payment Date" at bounding box center [328, 325] width 345 height 39
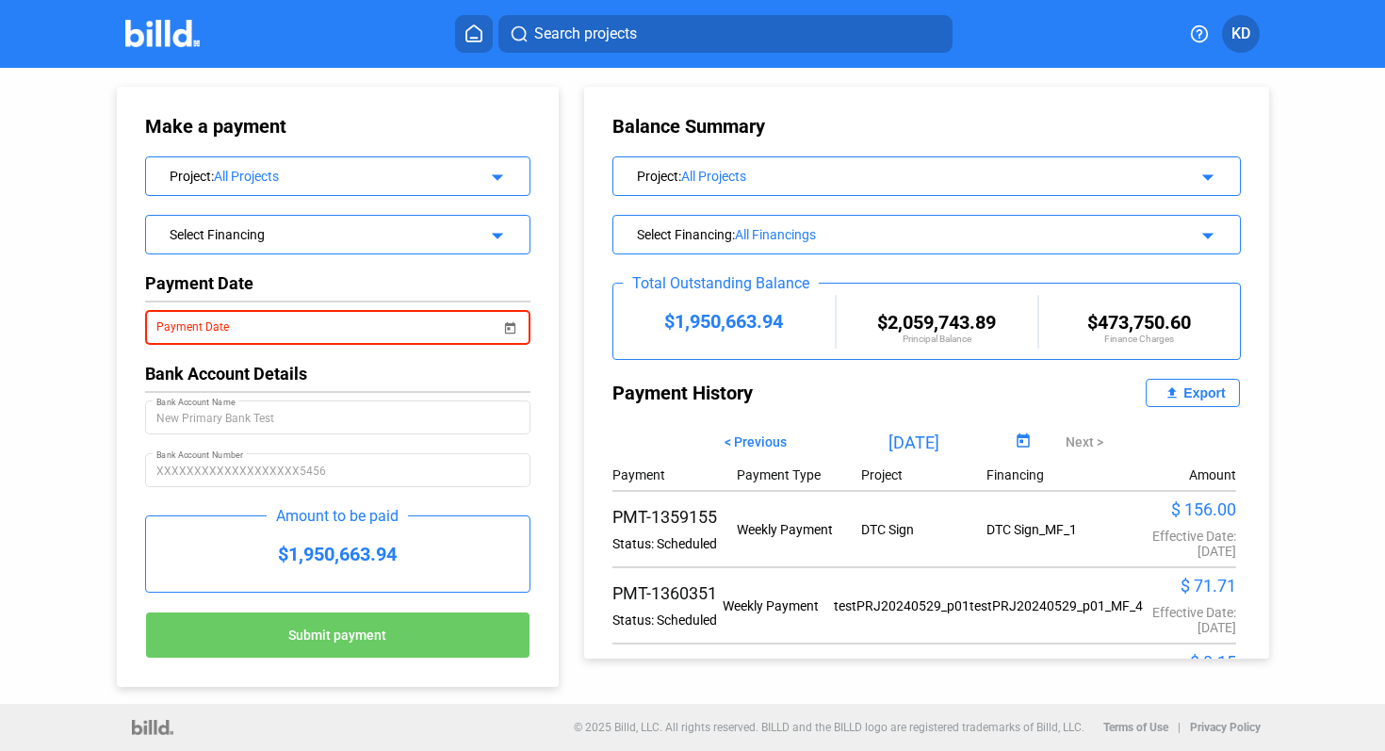
click at [499, 231] on mat-icon "arrow_drop_down" at bounding box center [494, 232] width 23 height 23
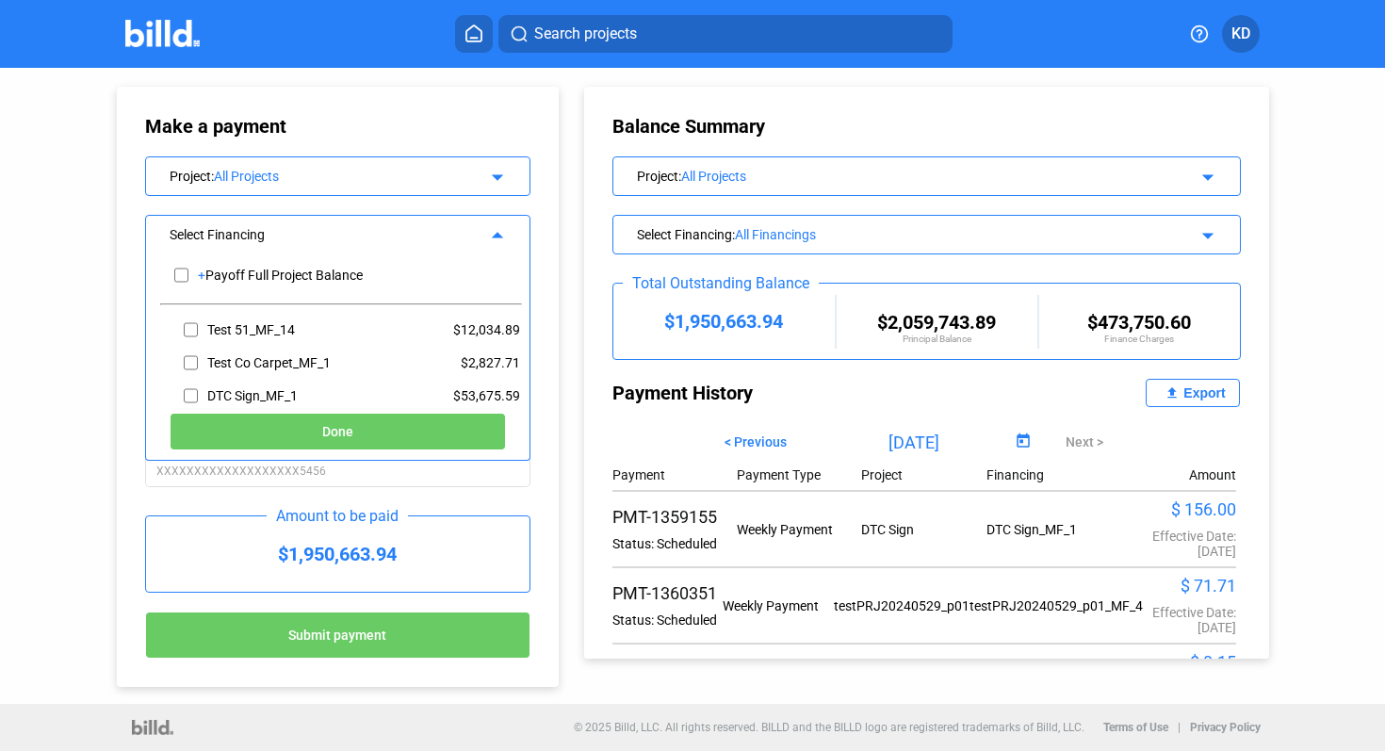
click at [575, 230] on div "Balance Summary Project : All Projects arrow_drop_down Select Financing : All F…" at bounding box center [942, 363] width 748 height 591
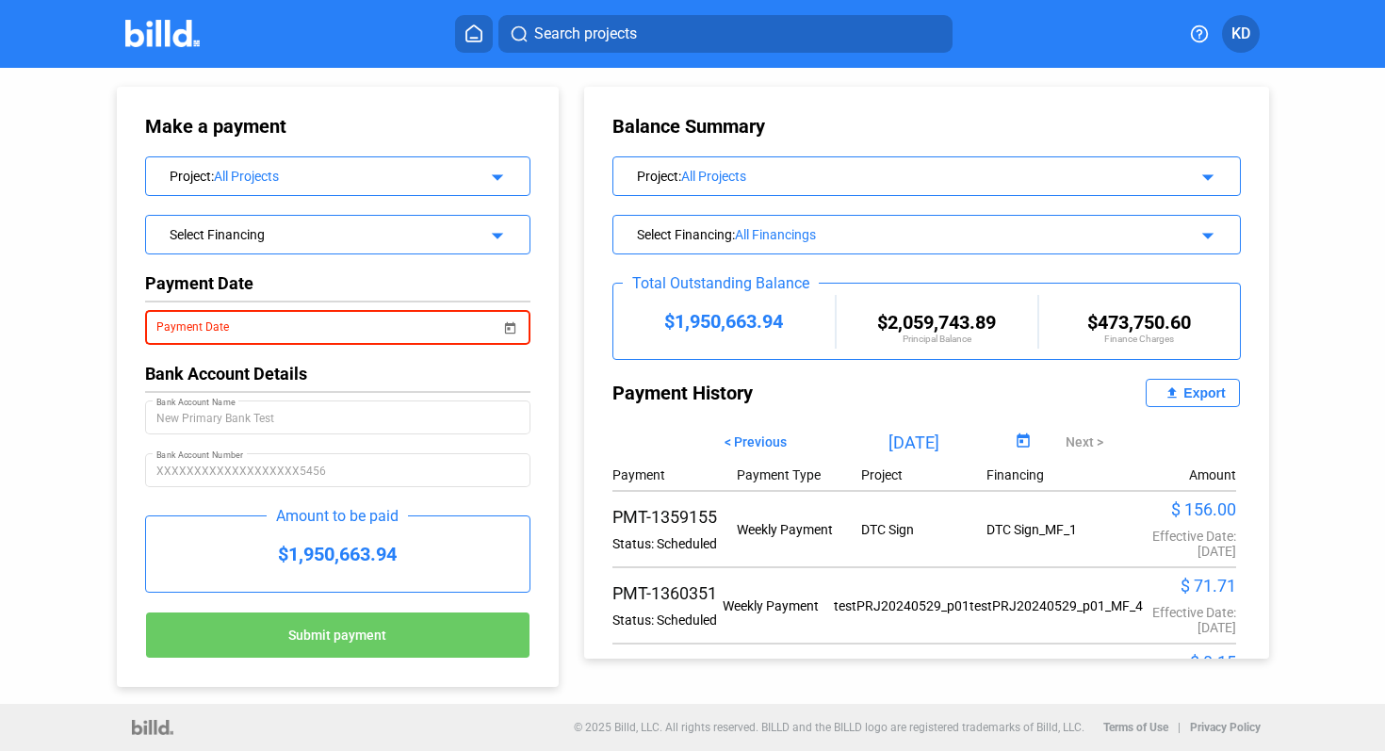
click at [1239, 31] on span "KD" at bounding box center [1240, 34] width 19 height 23
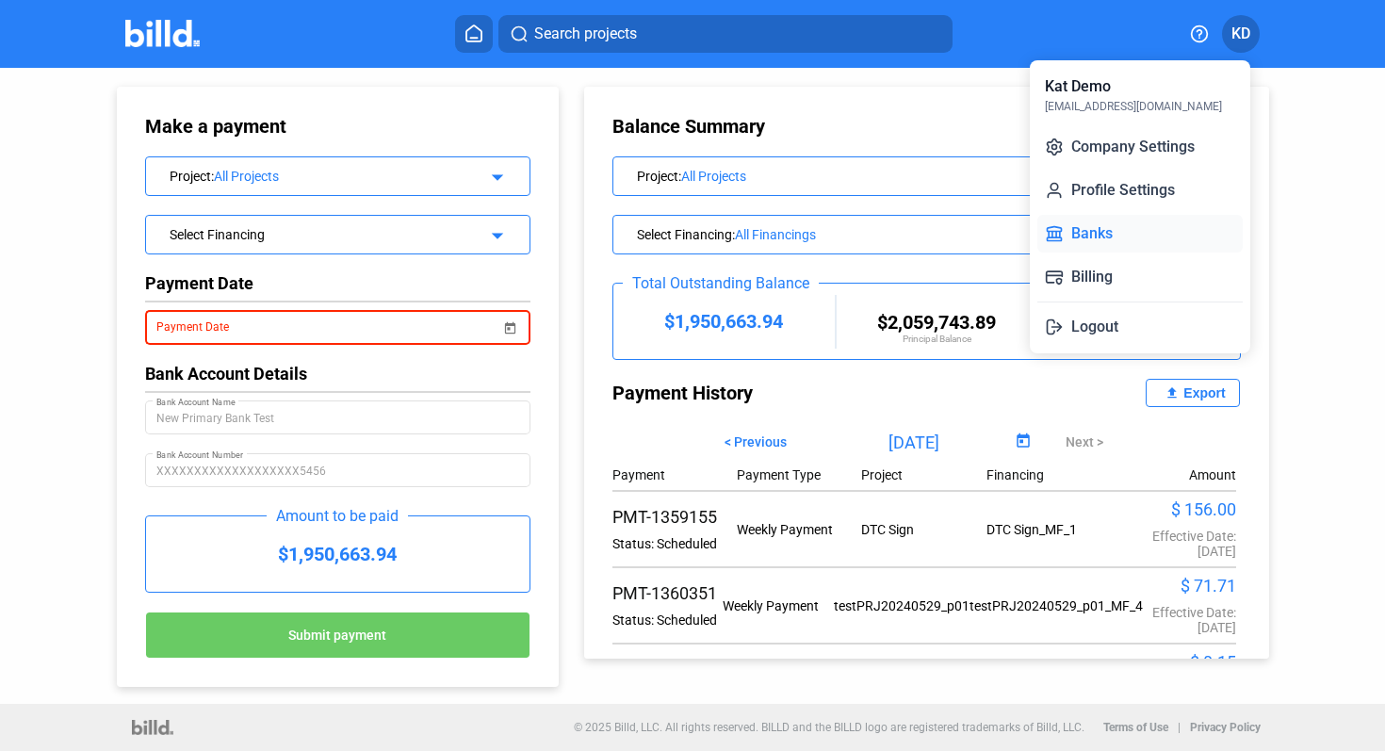
click at [1128, 240] on button "Banks" at bounding box center [1139, 234] width 205 height 38
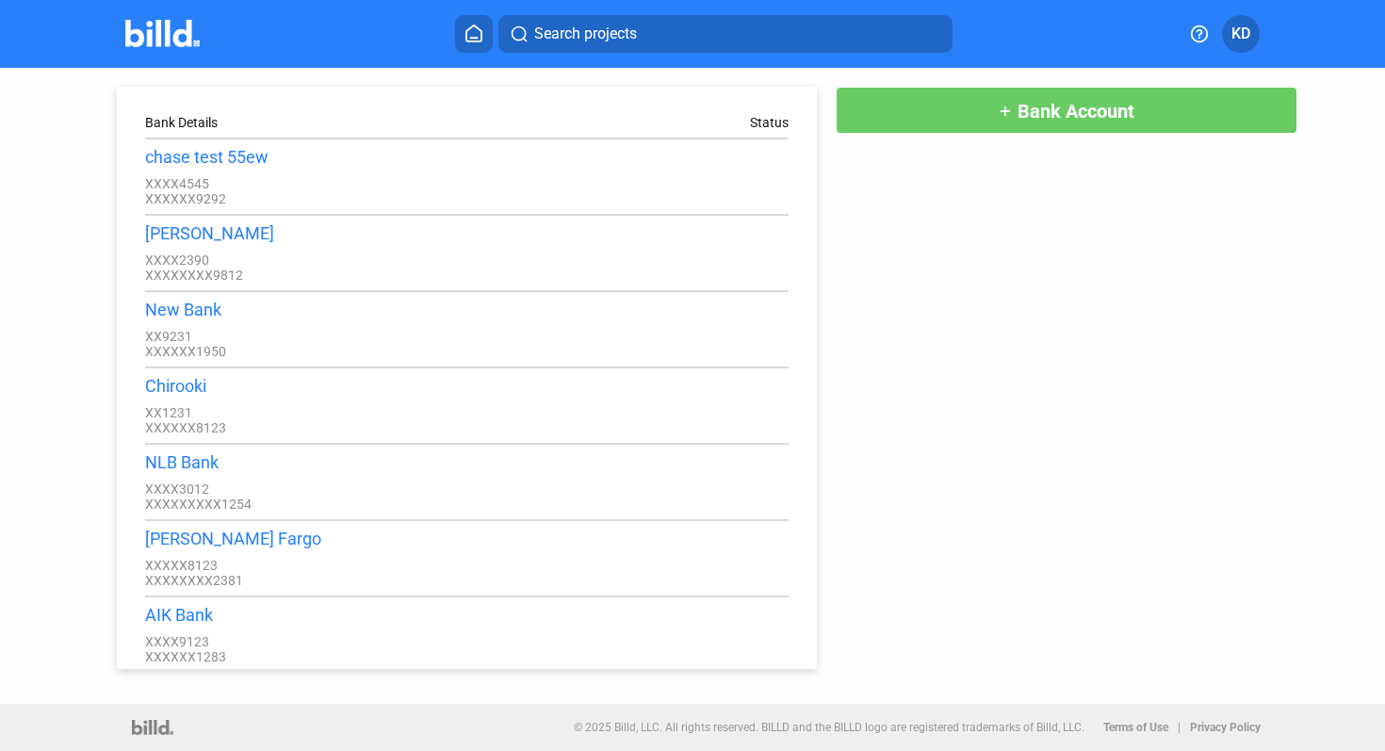
click at [1250, 27] on button "KD" at bounding box center [1241, 34] width 38 height 38
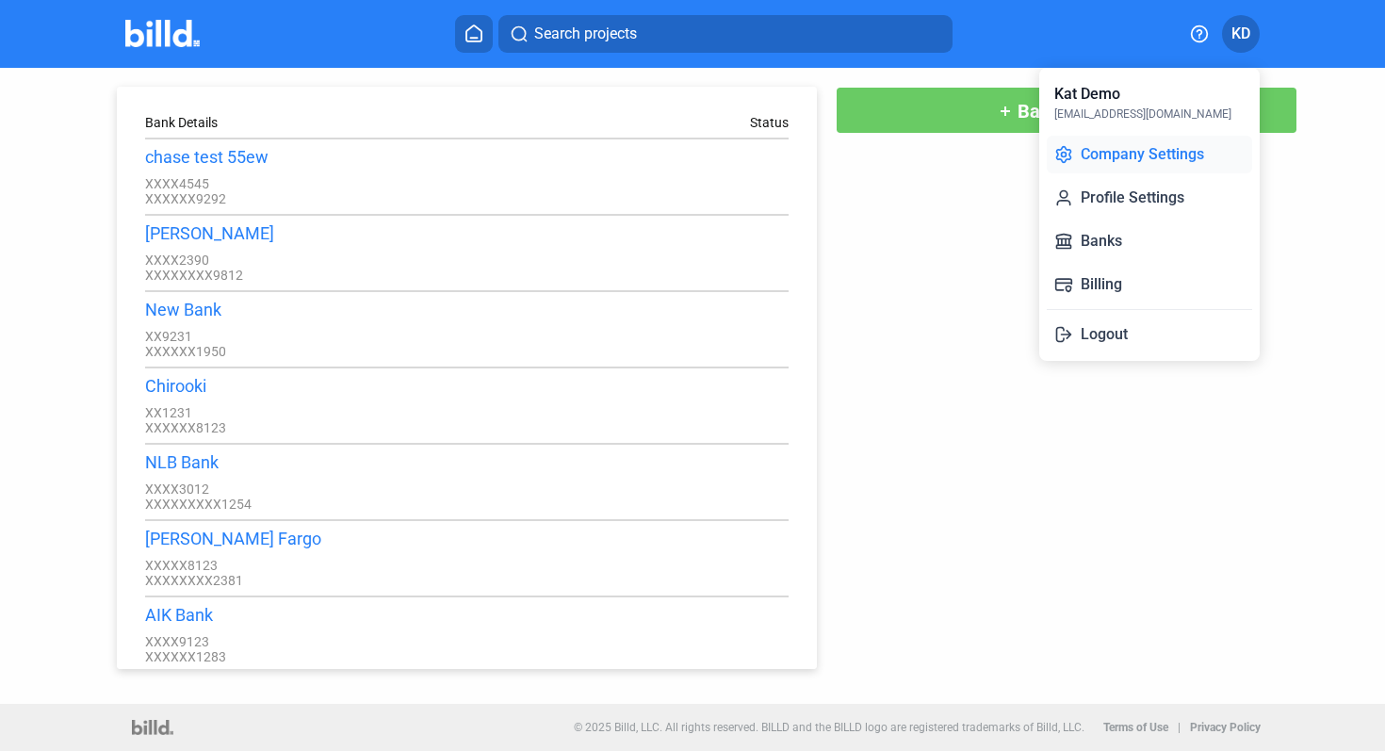
click at [1164, 156] on button "Company Settings" at bounding box center [1149, 155] width 205 height 38
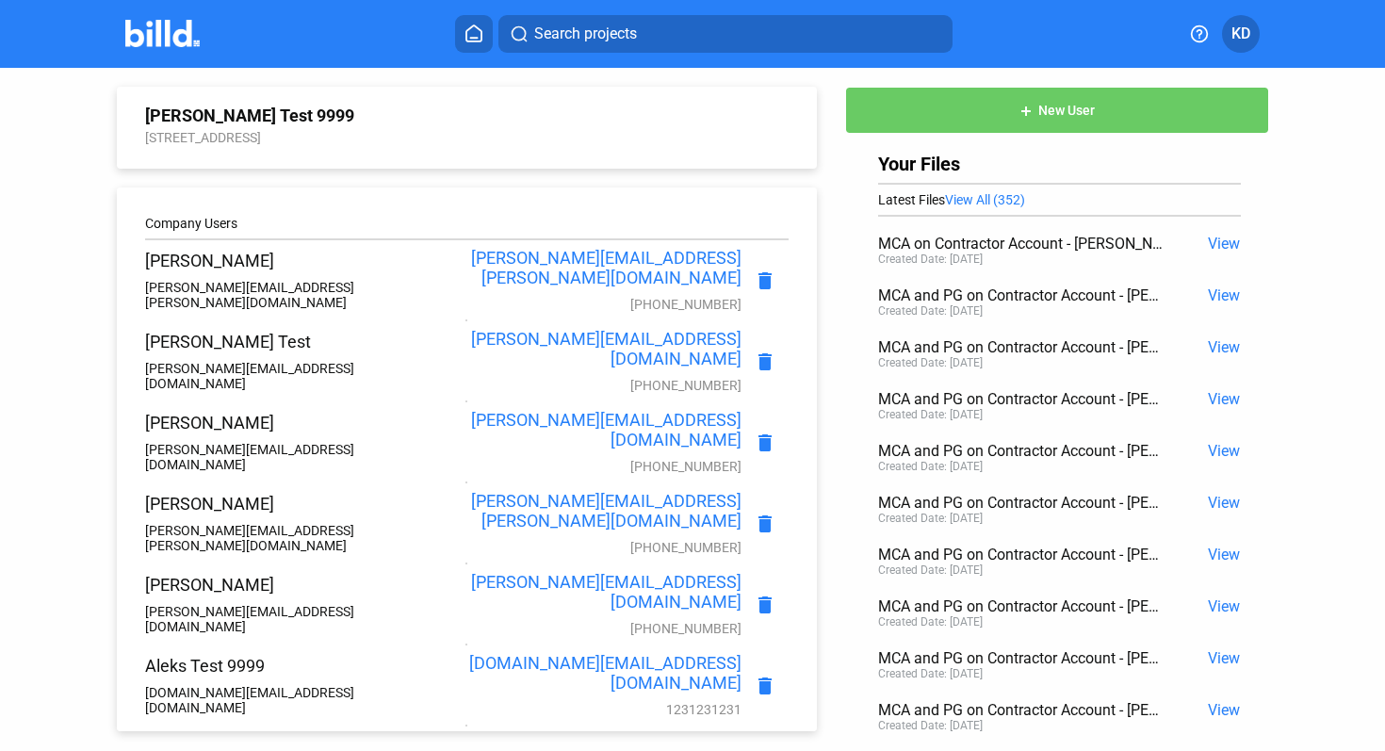
click at [1241, 41] on span "KD" at bounding box center [1240, 34] width 19 height 23
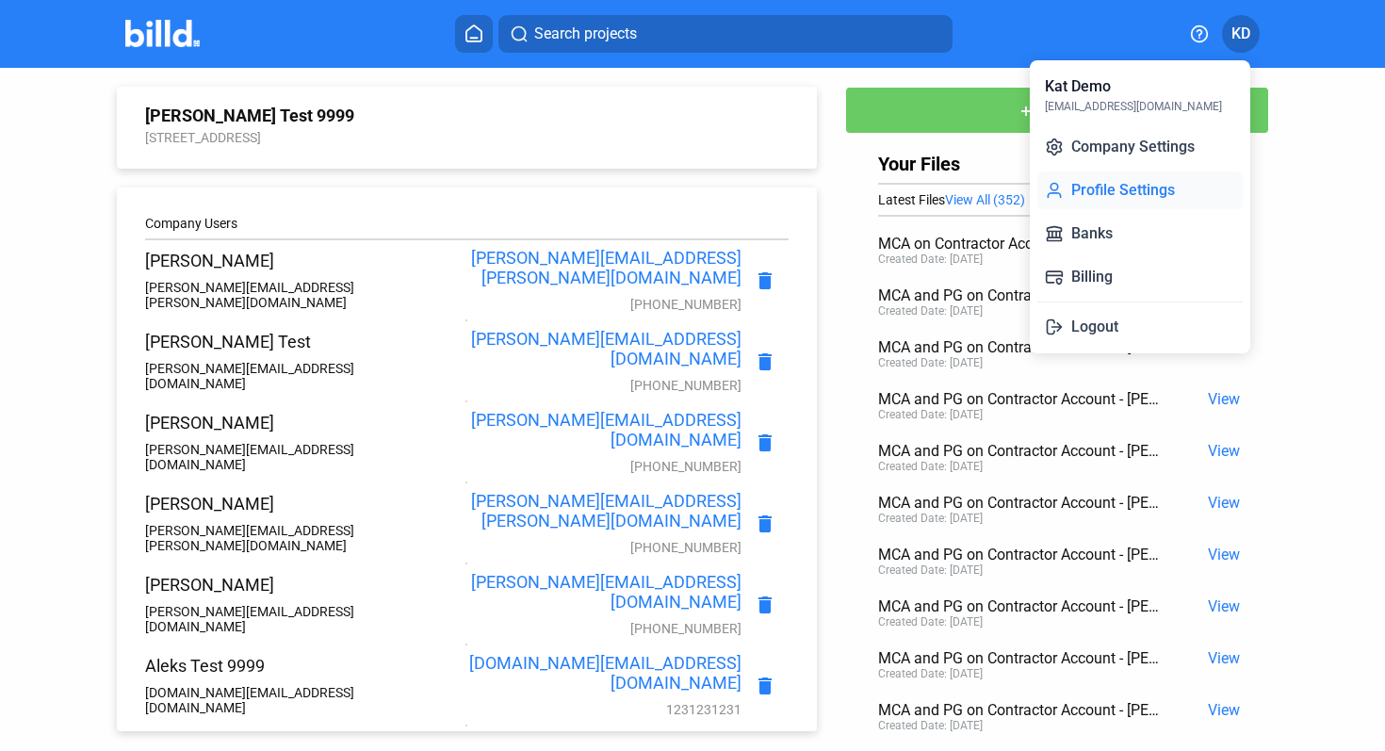
click at [1144, 182] on button "Profile Settings" at bounding box center [1139, 190] width 205 height 38
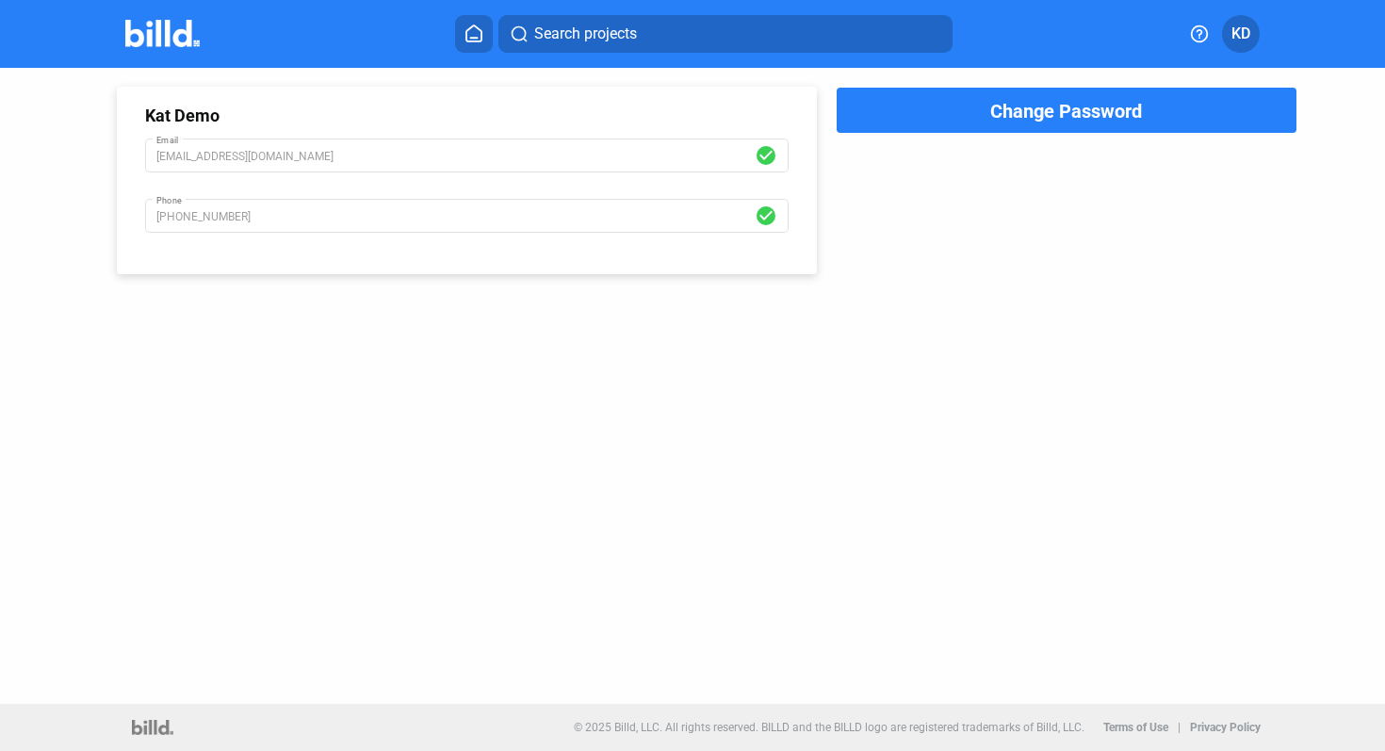
click at [1238, 31] on span "KD" at bounding box center [1240, 34] width 19 height 23
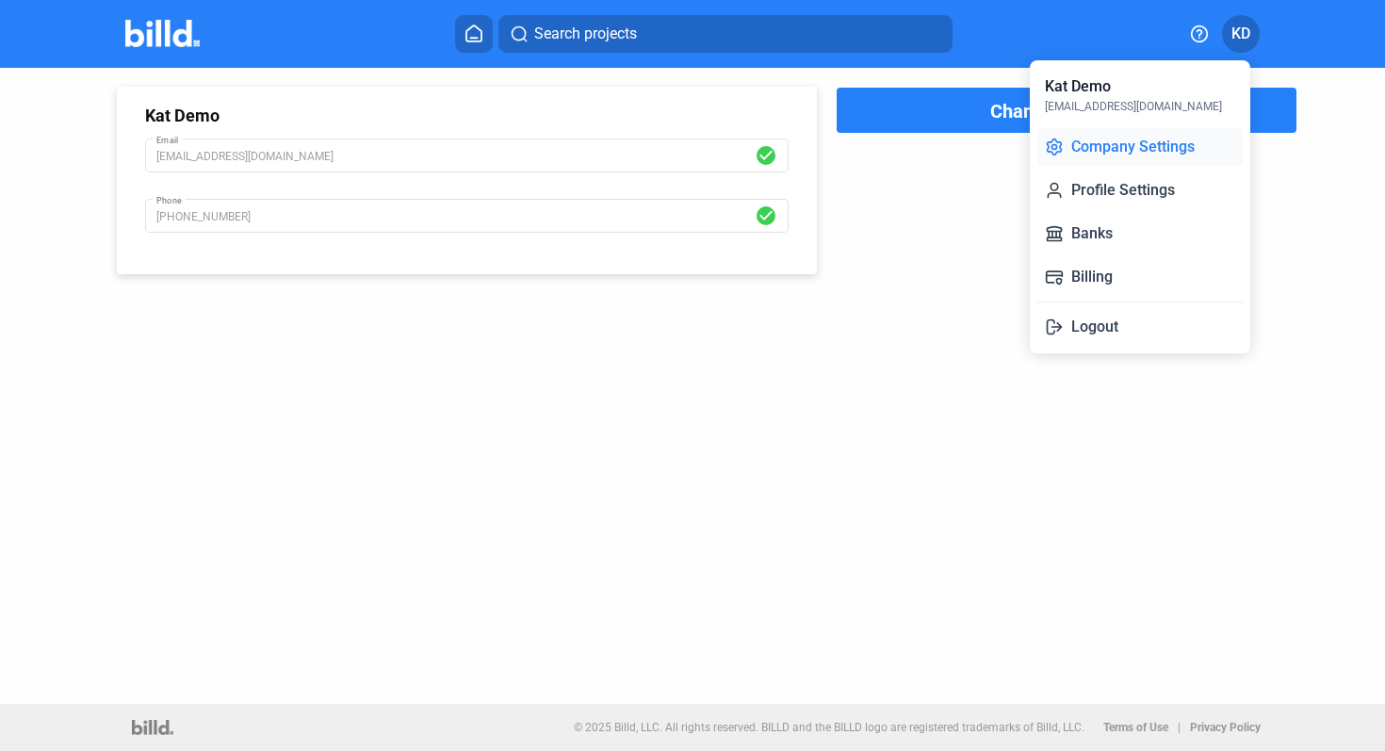
click at [1131, 138] on button "Company Settings" at bounding box center [1139, 147] width 205 height 38
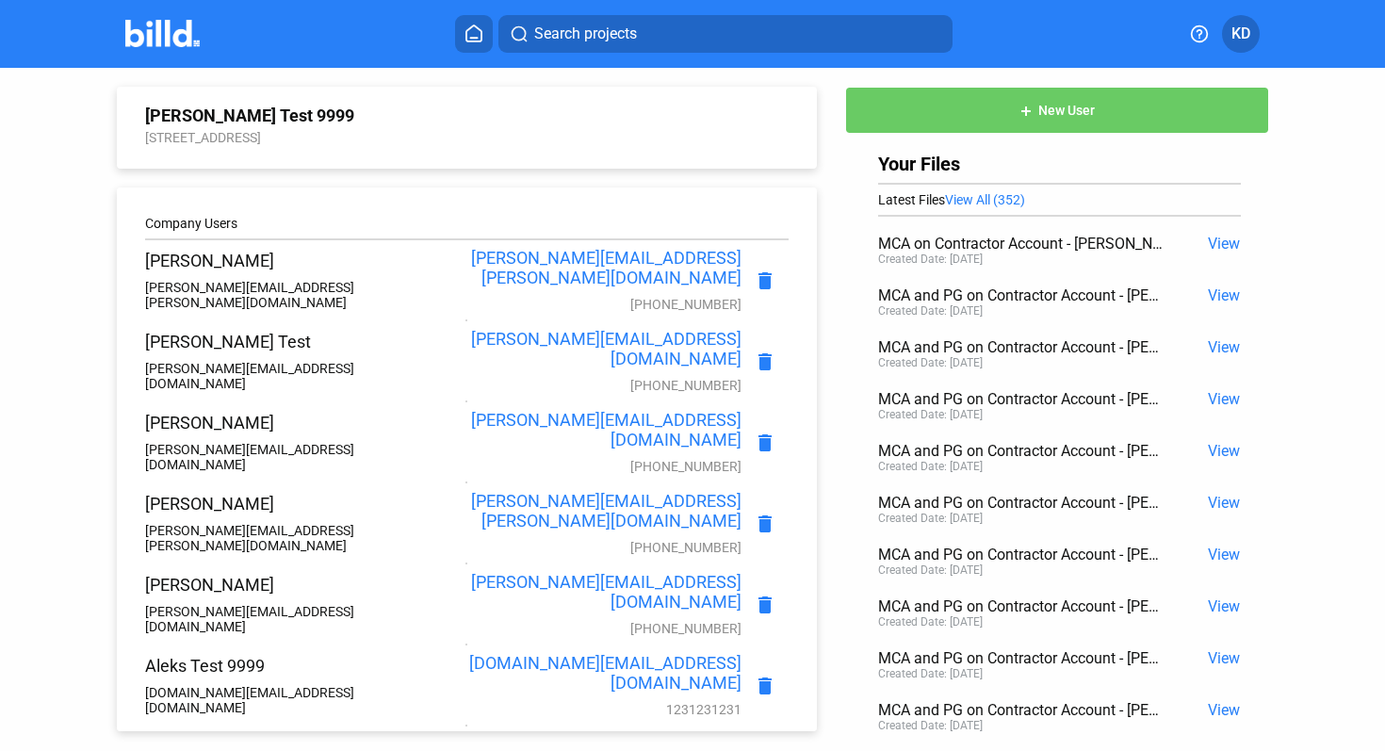
click at [1204, 31] on icon at bounding box center [1199, 33] width 19 height 19
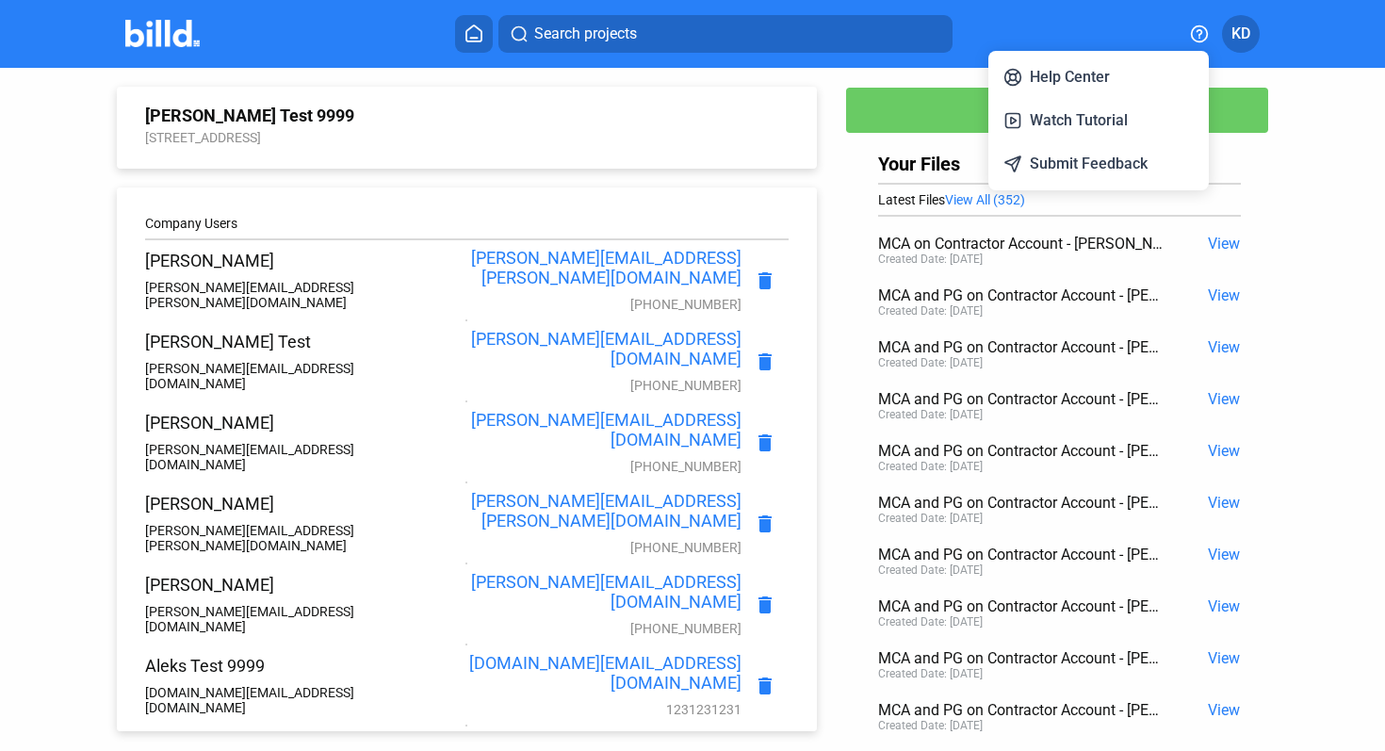
click at [1352, 140] on div at bounding box center [692, 375] width 1385 height 751
